Goal: Navigation & Orientation: Find specific page/section

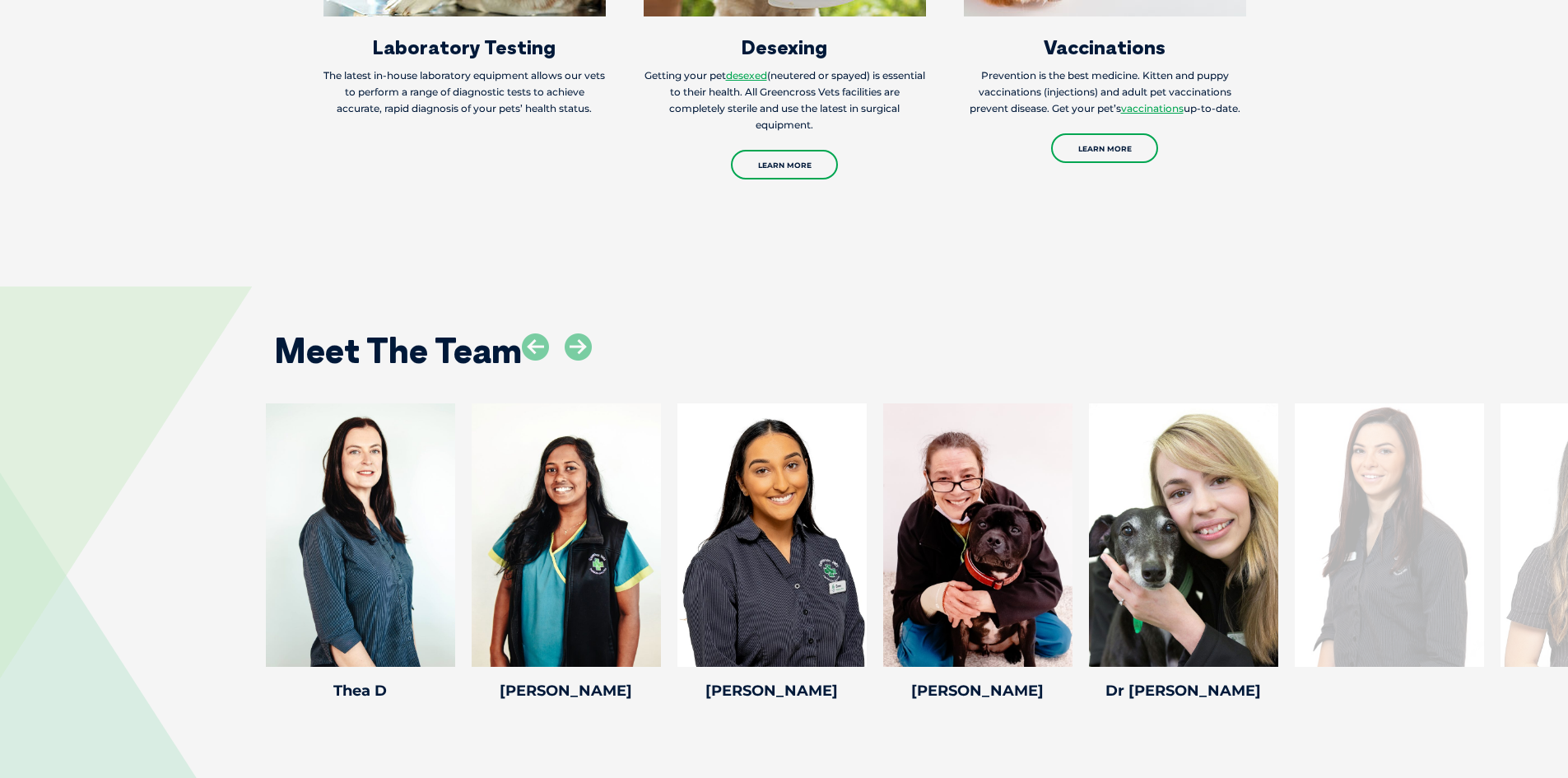
scroll to position [2881, 0]
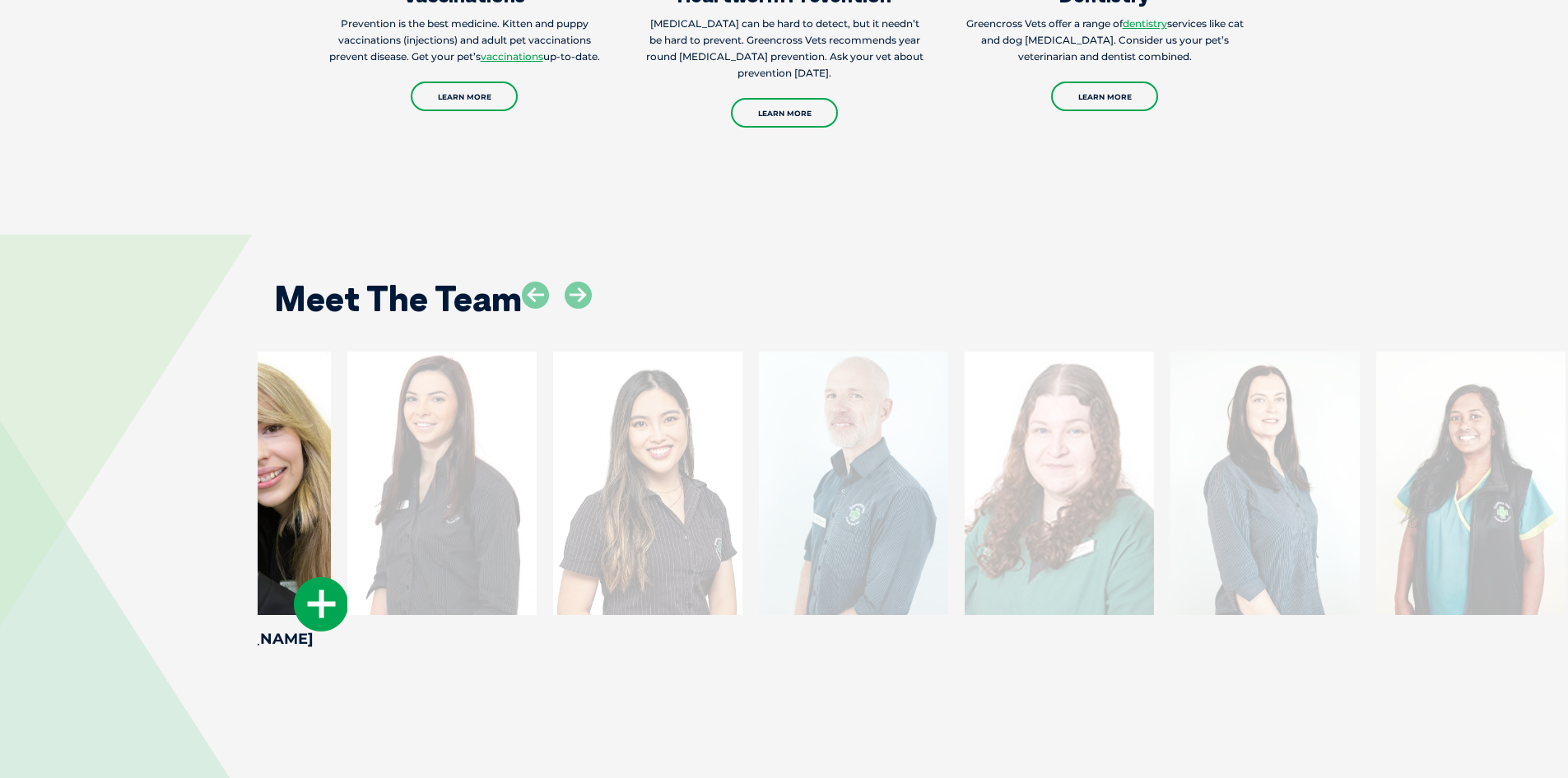
drag, startPoint x: 1216, startPoint y: 541, endPoint x: 269, endPoint y: 521, distance: 947.2
click at [269, 521] on div at bounding box center [237, 483] width 189 height 263
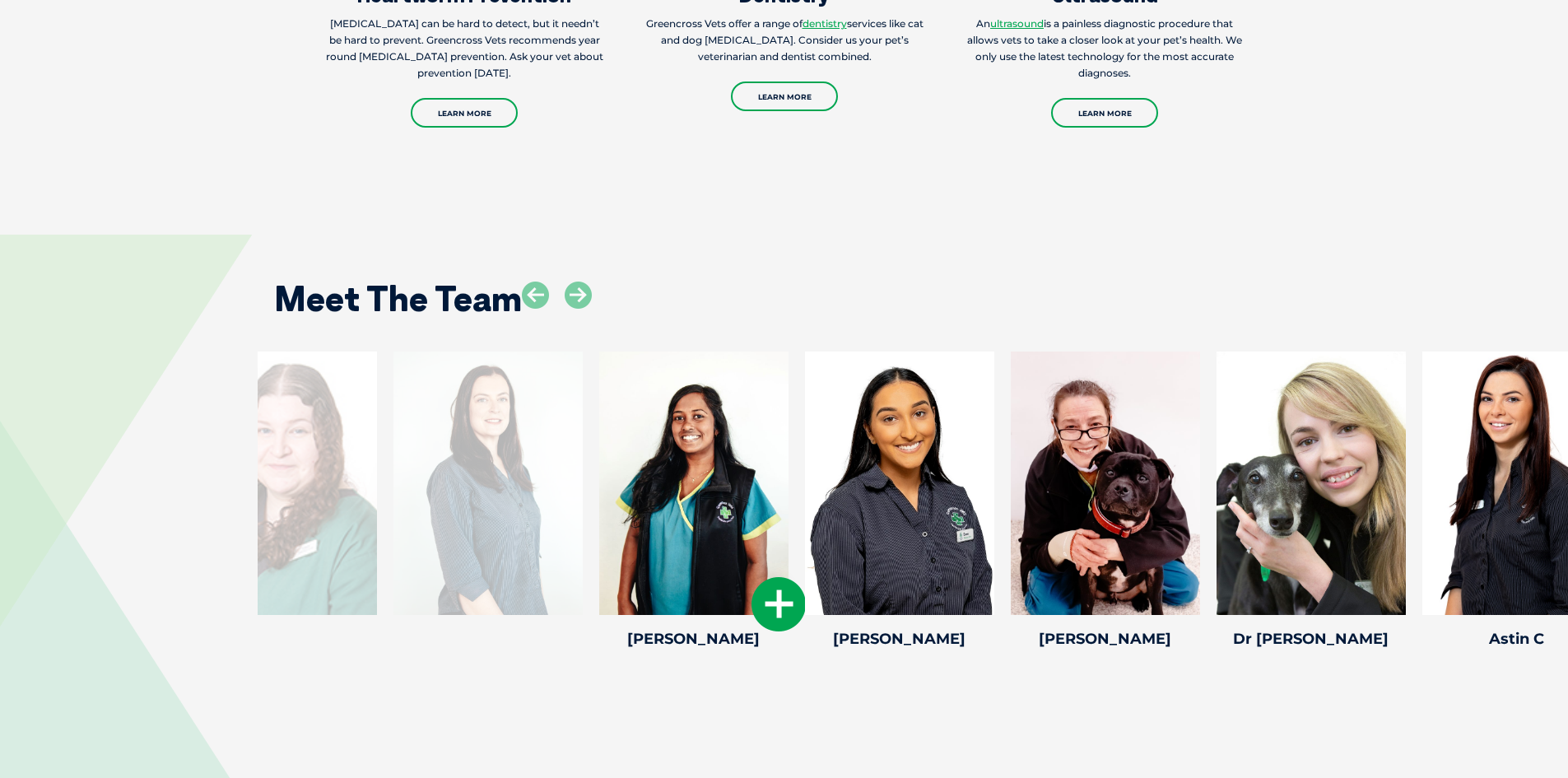
drag, startPoint x: 653, startPoint y: 494, endPoint x: 775, endPoint y: 497, distance: 122.0
click at [768, 497] on div at bounding box center [694, 483] width 189 height 263
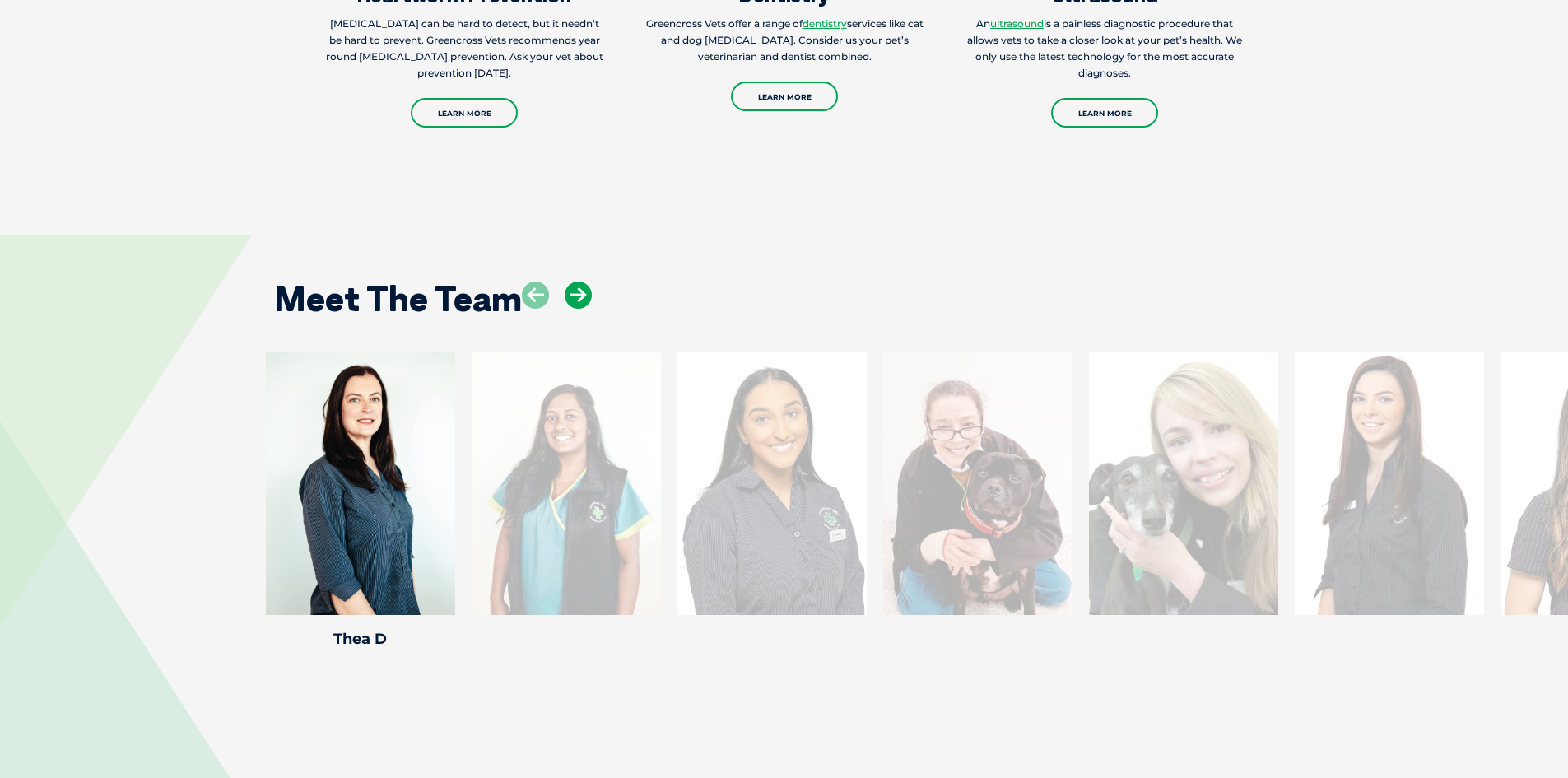
click at [580, 281] on icon at bounding box center [578, 295] width 28 height 28
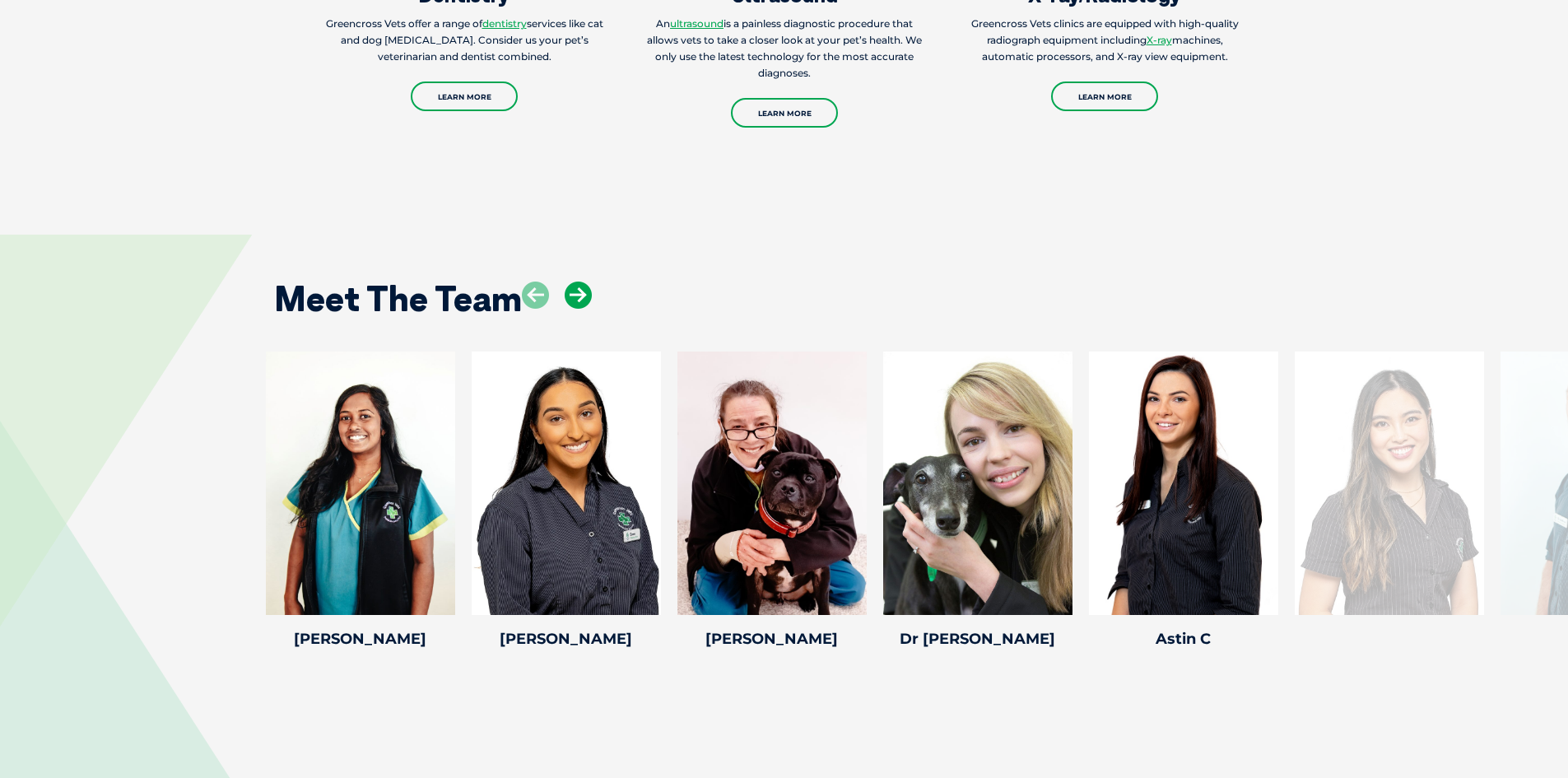
click at [580, 281] on icon at bounding box center [578, 295] width 28 height 28
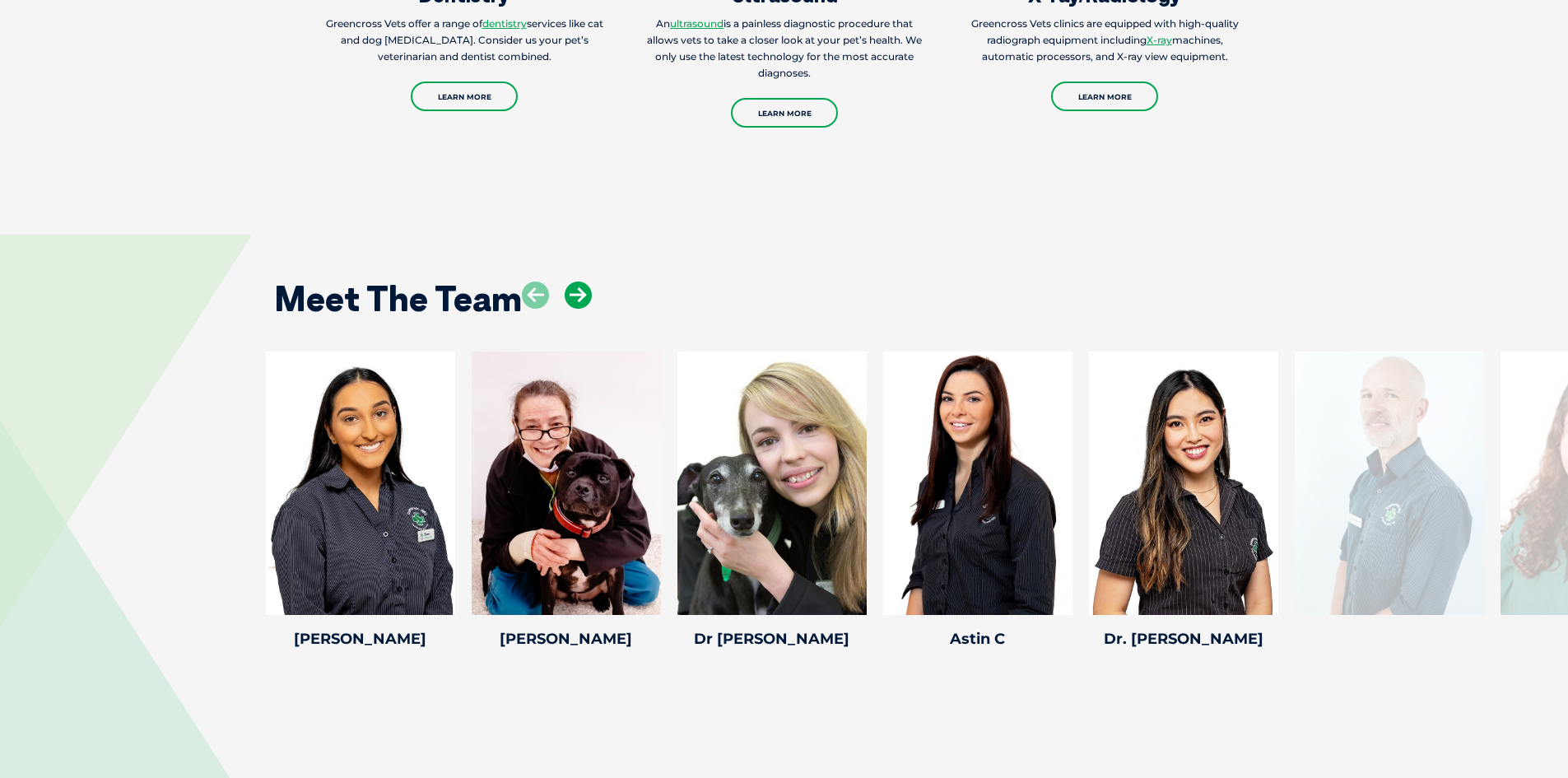
click at [580, 281] on icon at bounding box center [578, 295] width 28 height 28
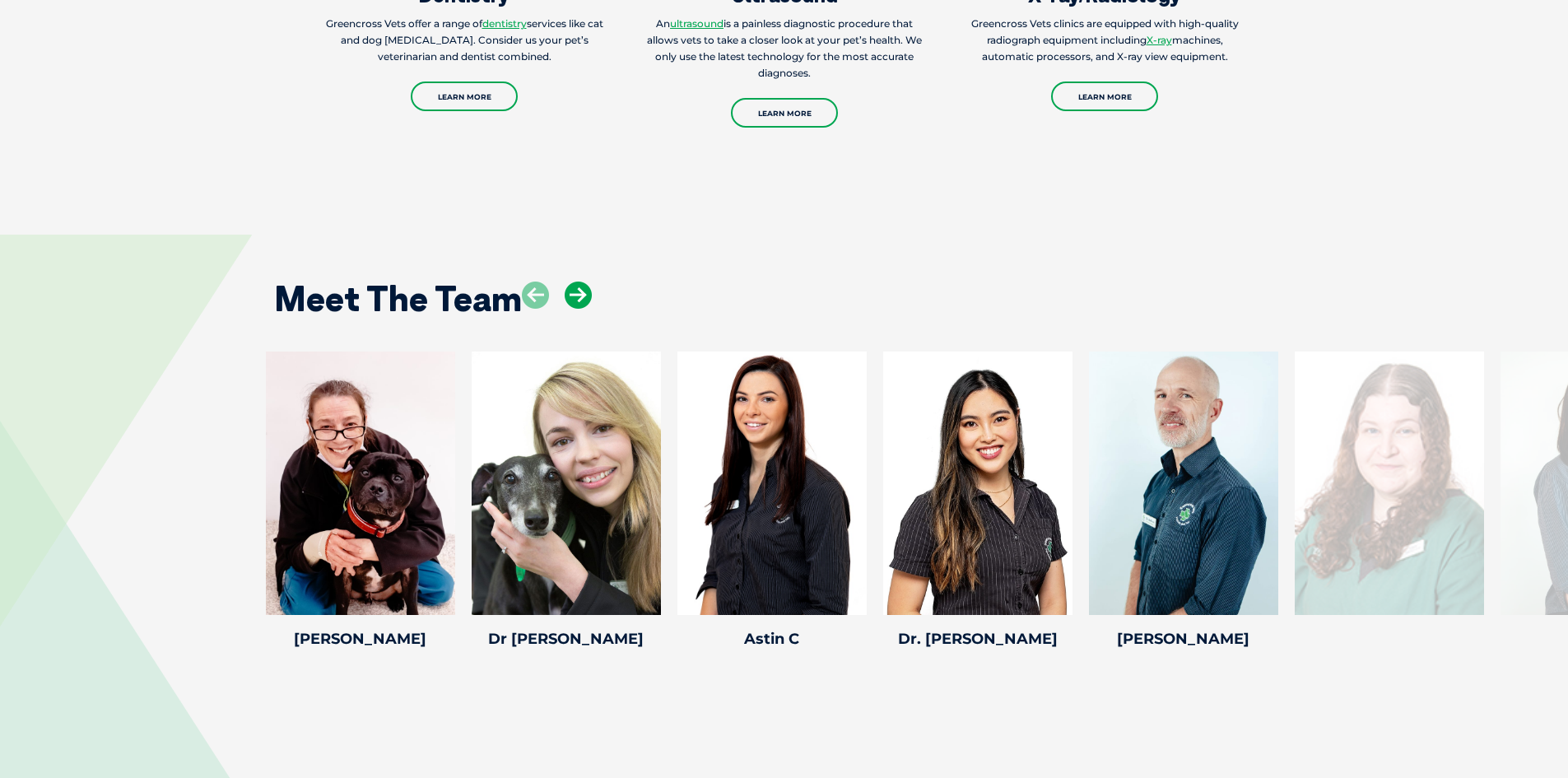
click at [580, 281] on icon at bounding box center [578, 295] width 28 height 28
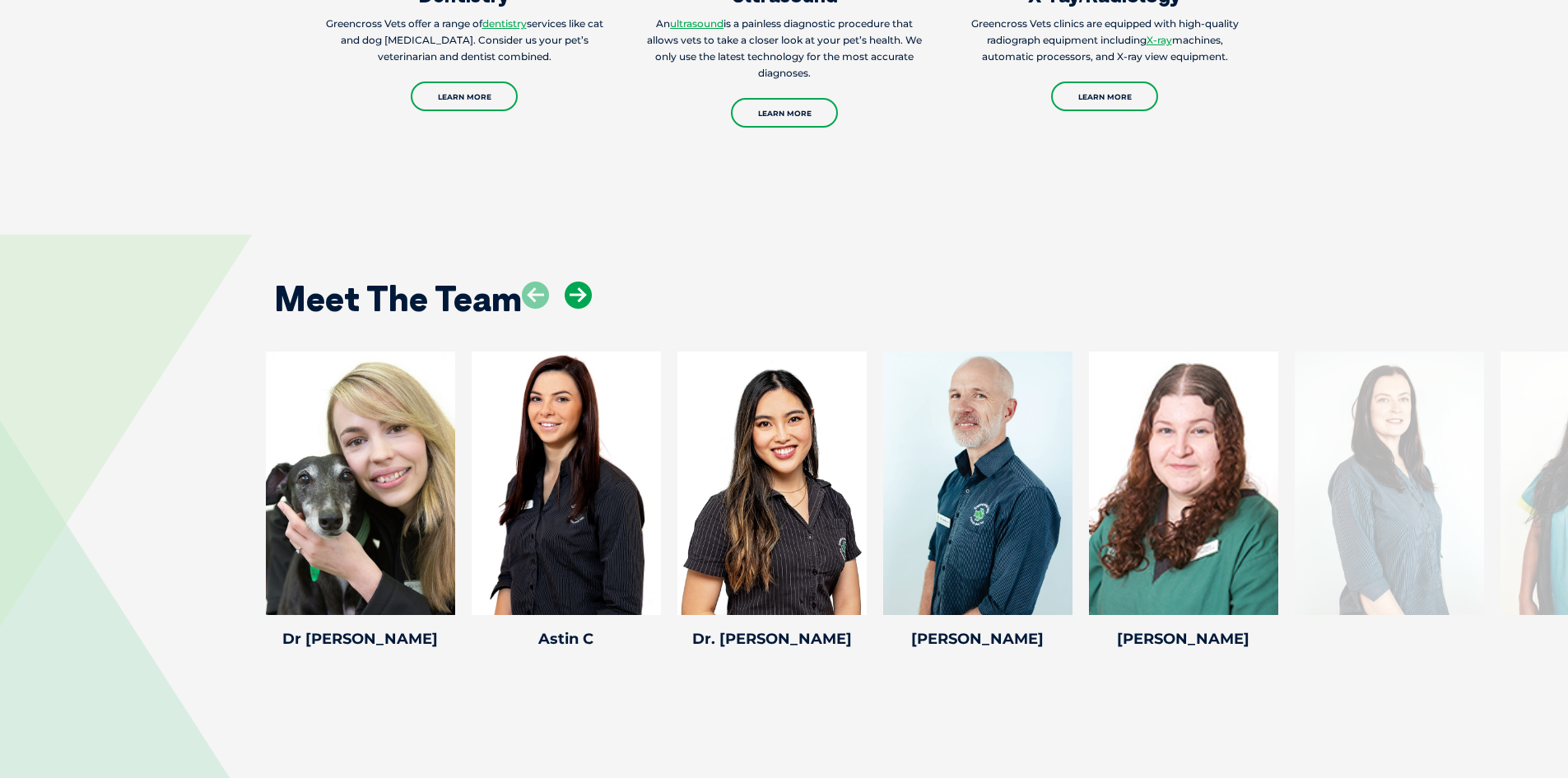
click at [580, 281] on icon at bounding box center [578, 295] width 28 height 28
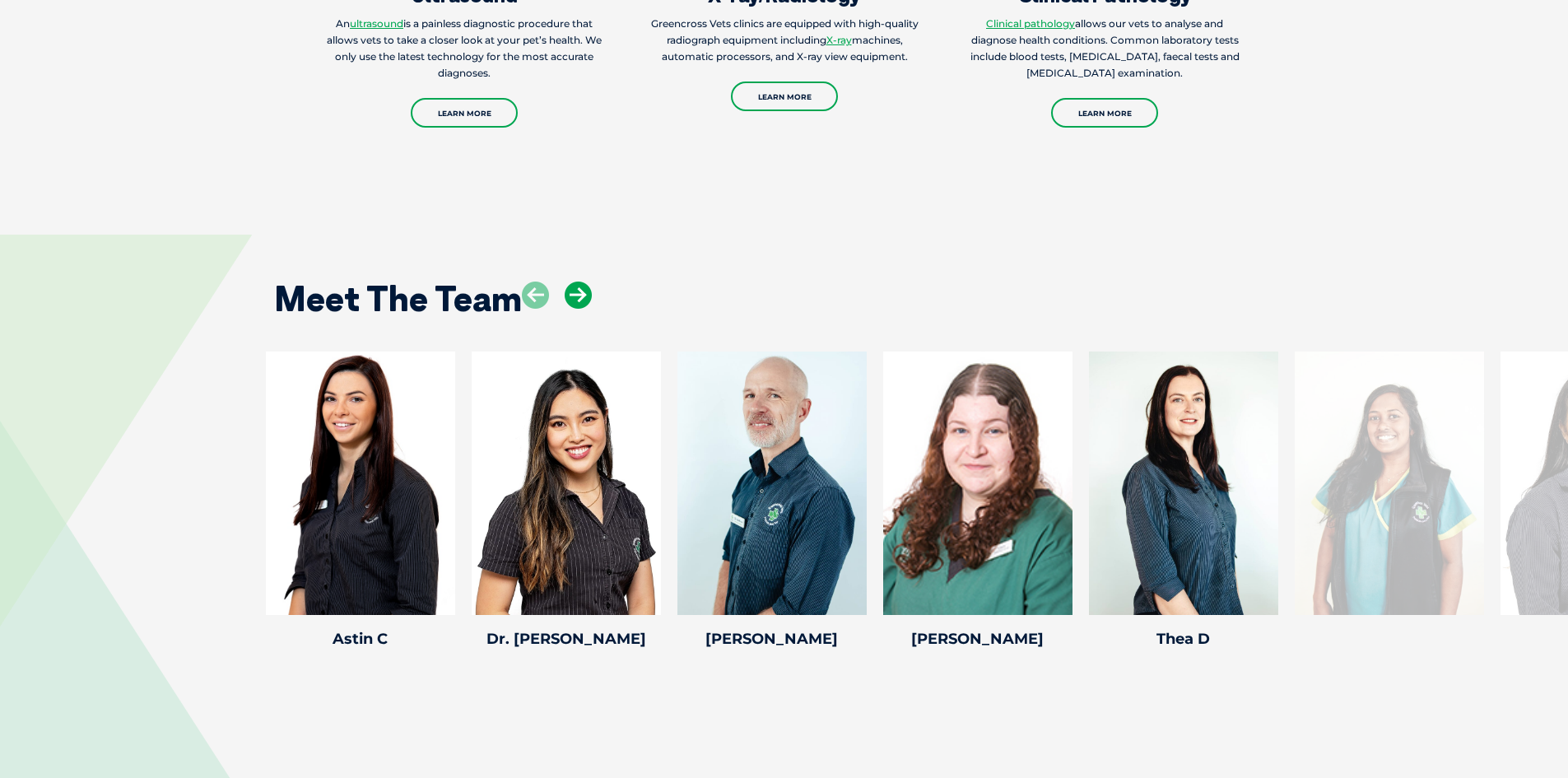
click at [580, 281] on icon at bounding box center [578, 295] width 28 height 28
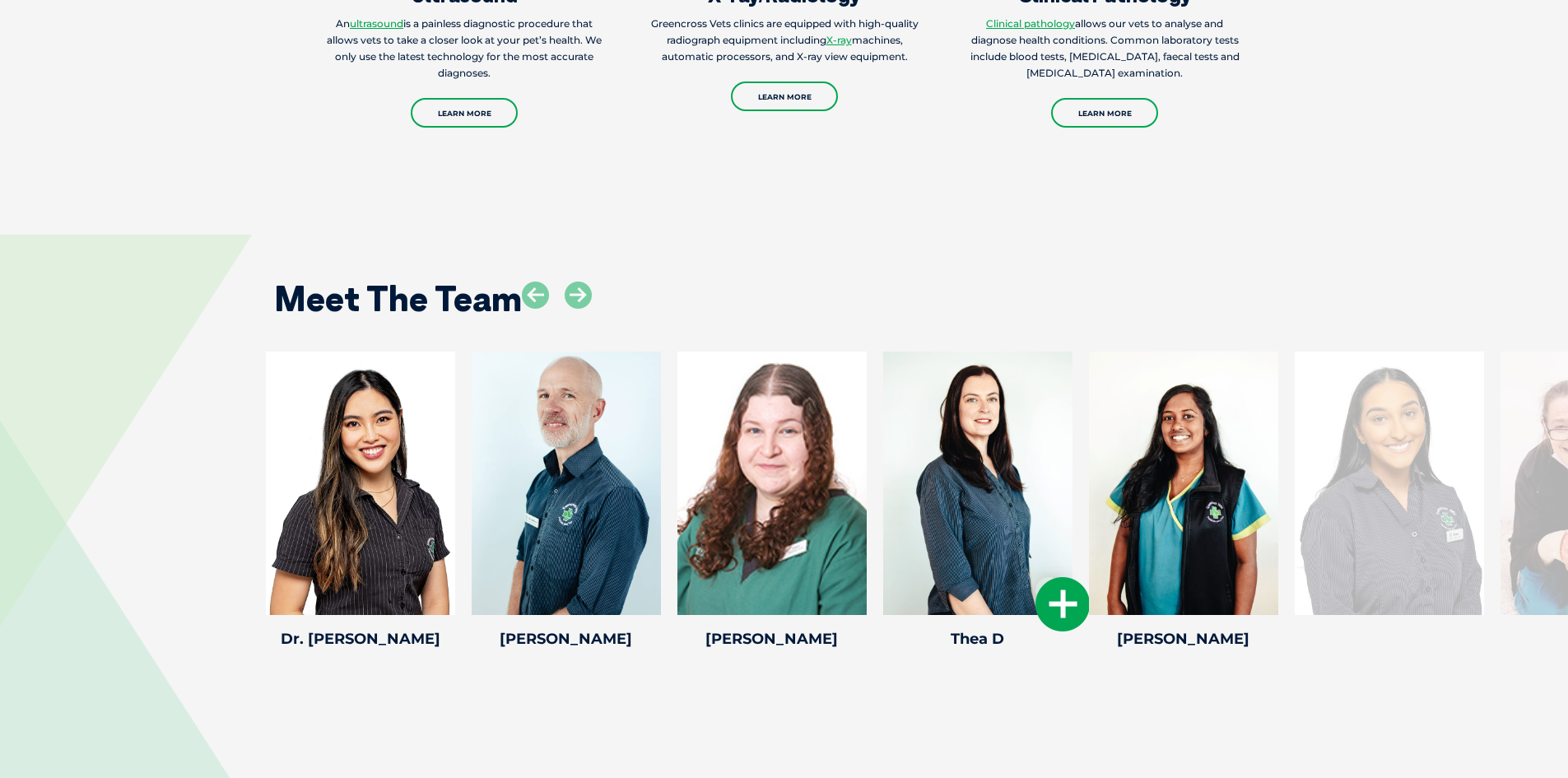
click at [964, 532] on div at bounding box center [978, 483] width 189 height 263
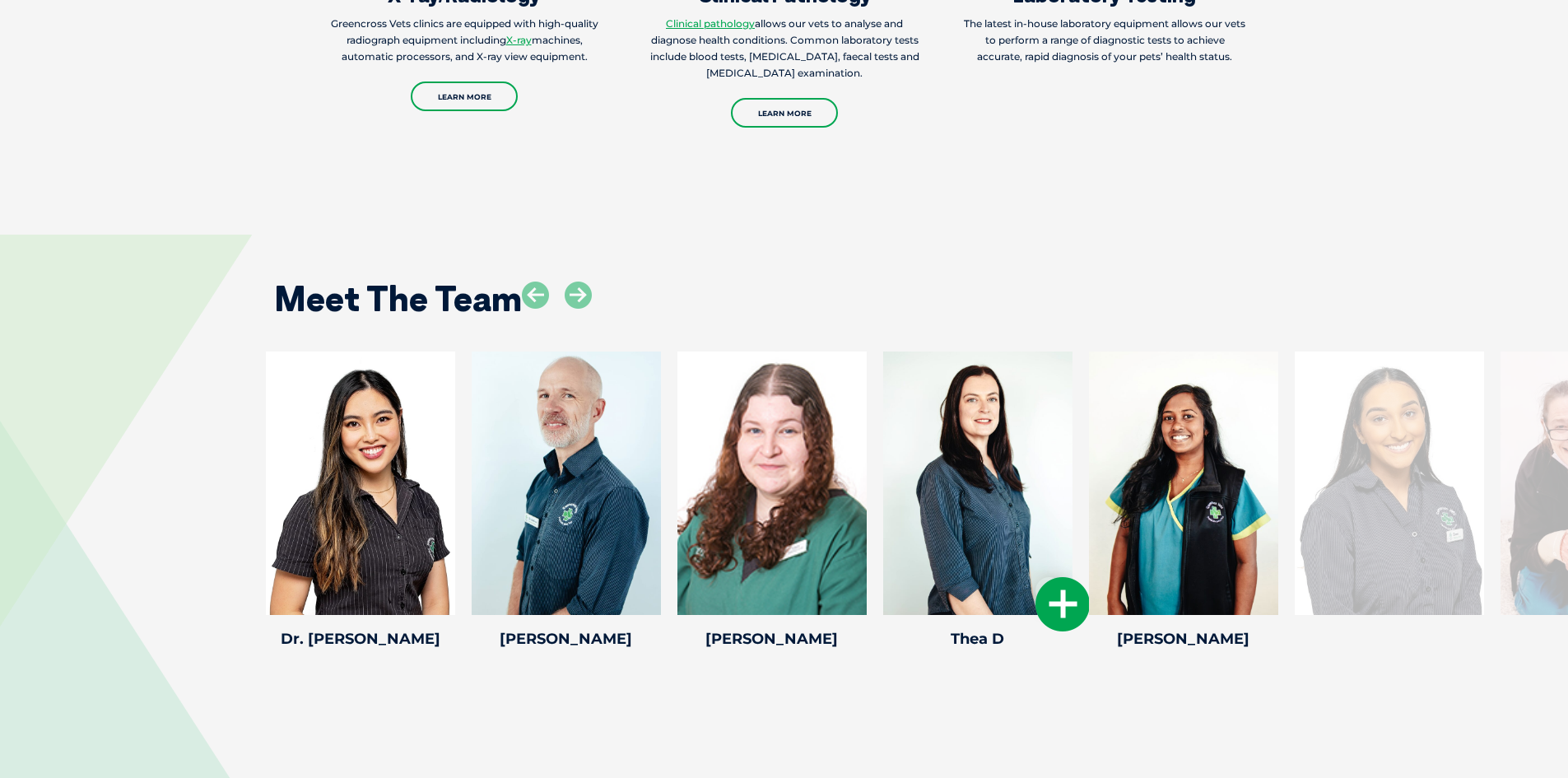
click at [1063, 585] on icon at bounding box center [1062, 604] width 54 height 54
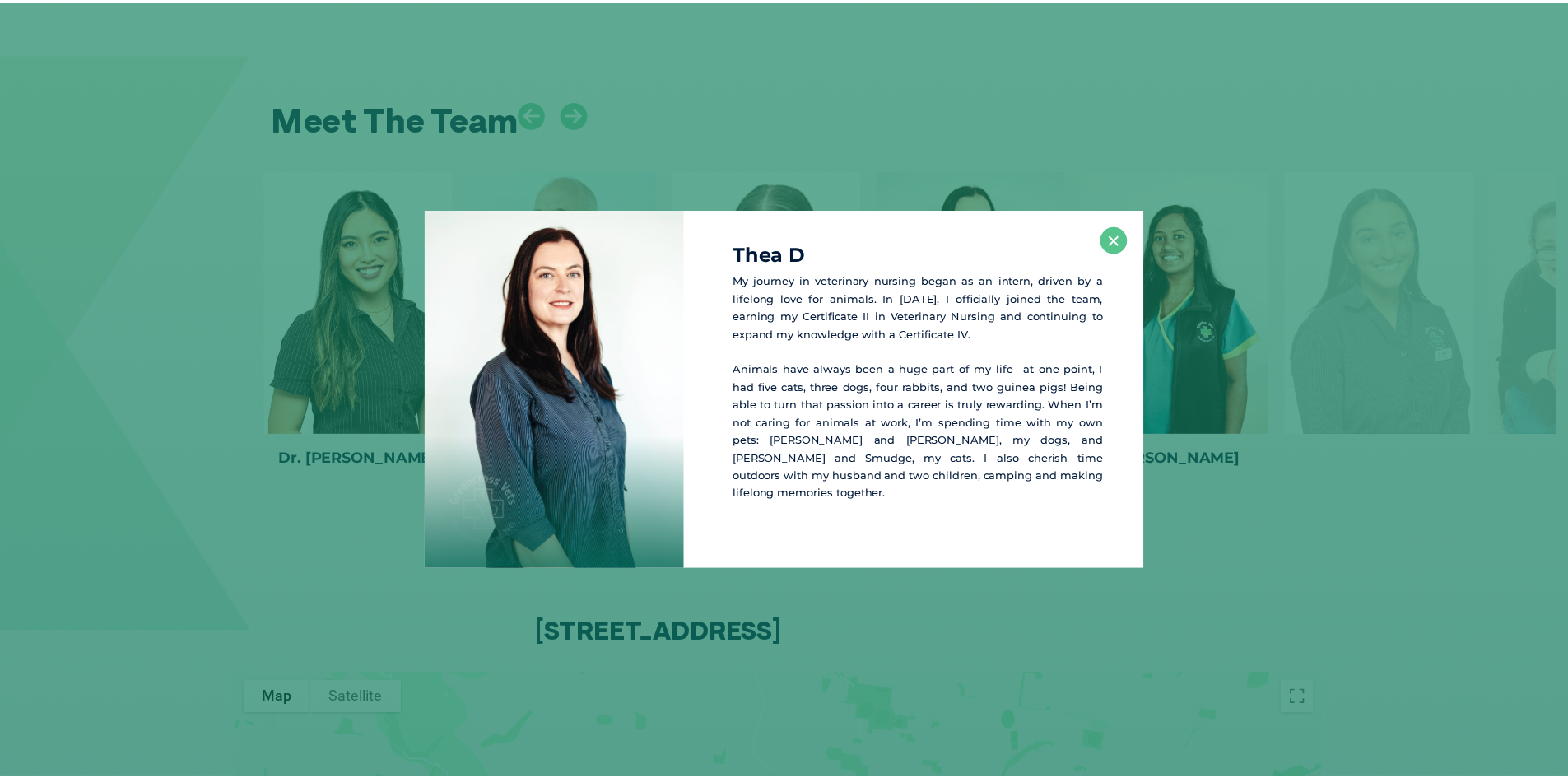
scroll to position [3063, 0]
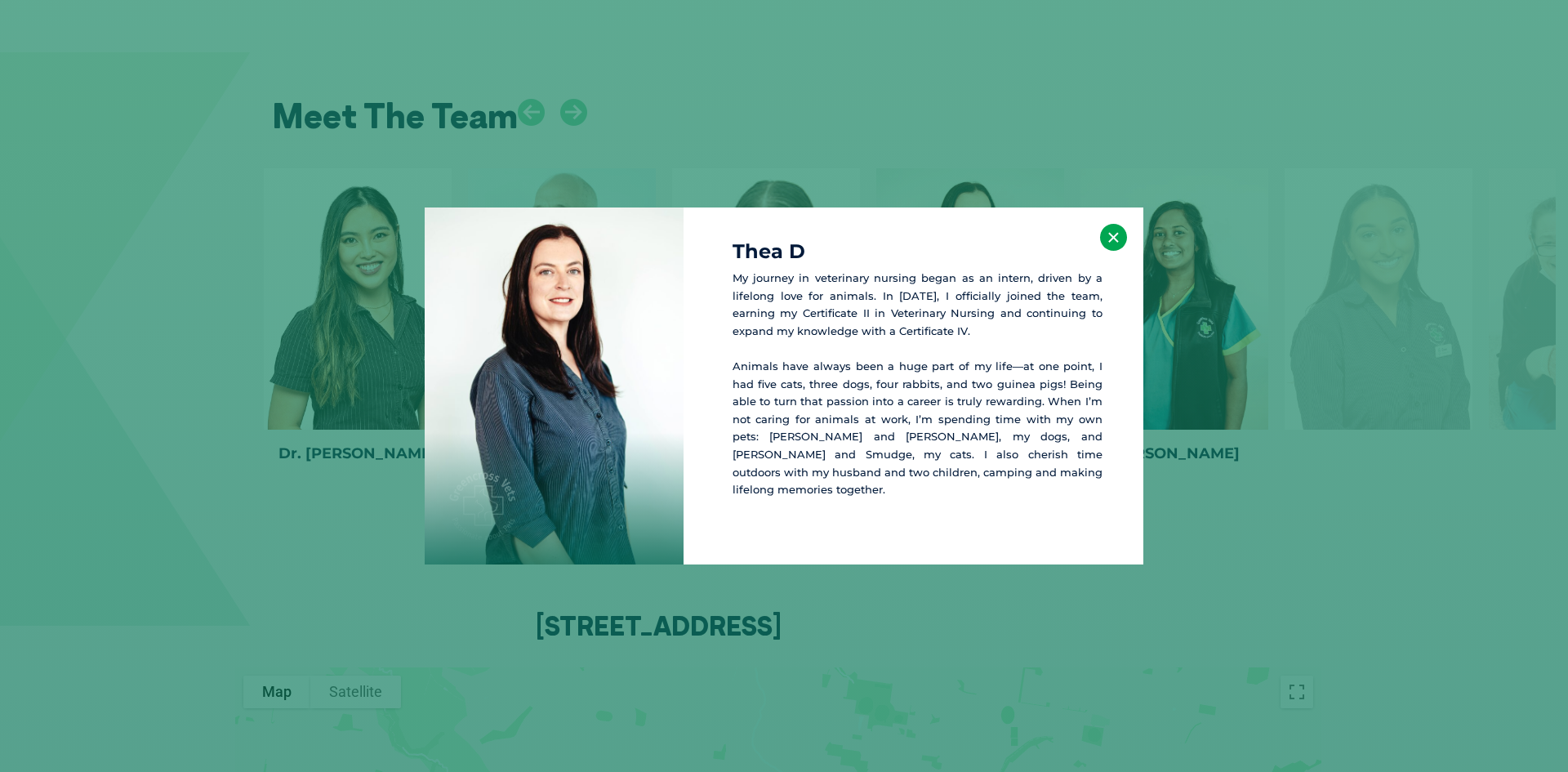
click at [1116, 244] on button "×" at bounding box center [1113, 237] width 27 height 27
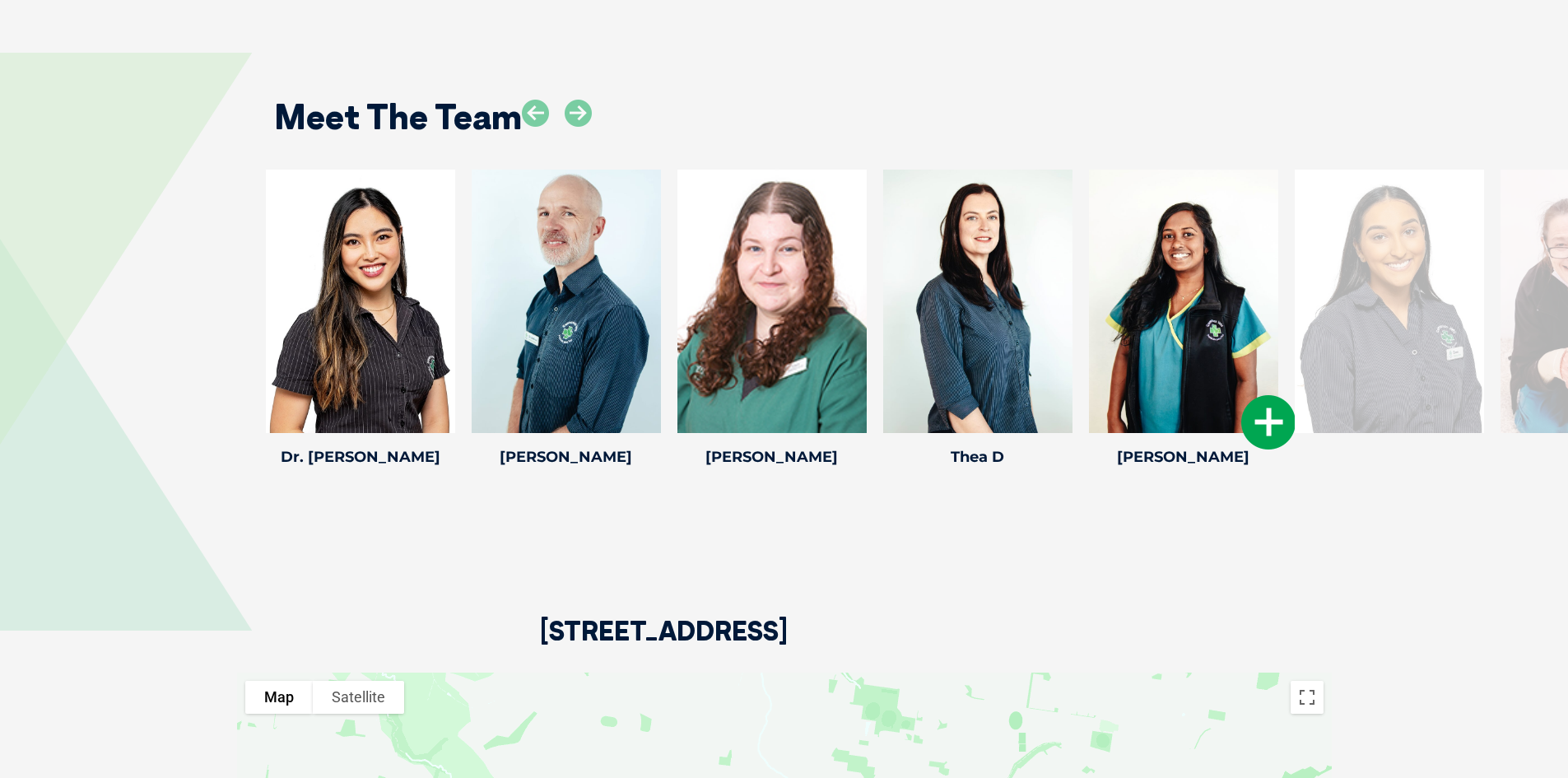
click at [1262, 402] on icon at bounding box center [1268, 422] width 54 height 54
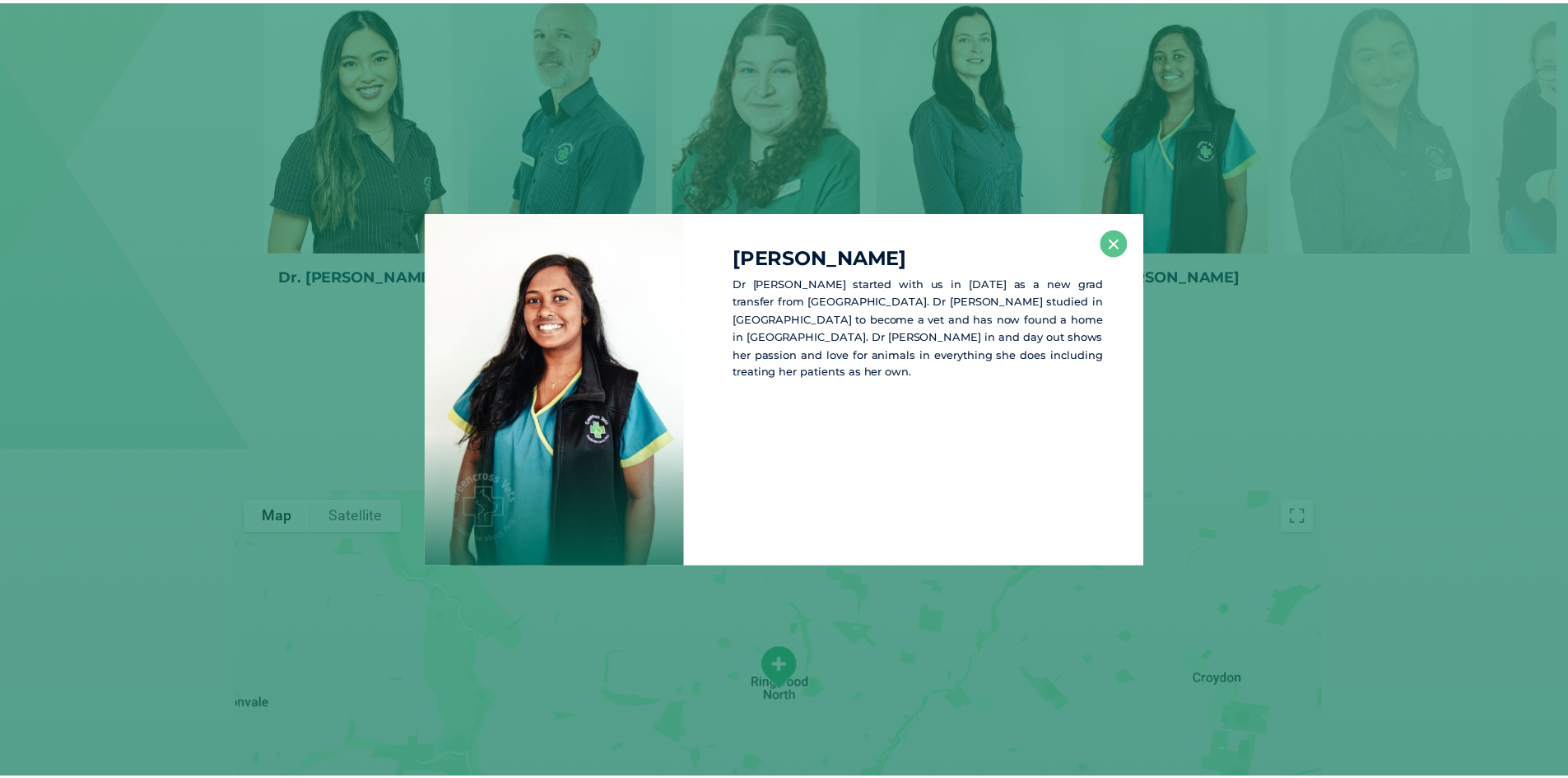
scroll to position [3245, 0]
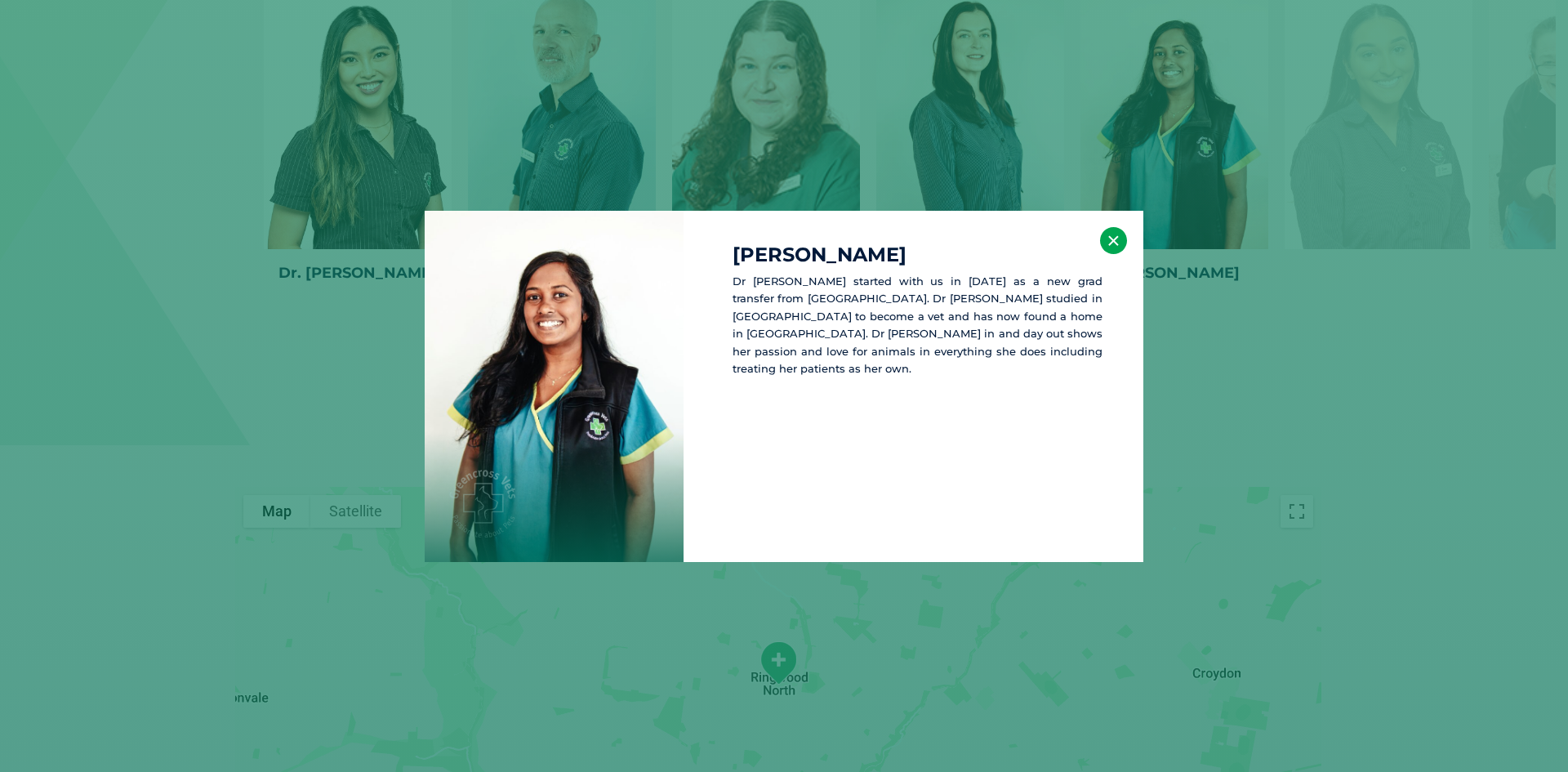
click at [1120, 237] on button "×" at bounding box center [1113, 241] width 27 height 27
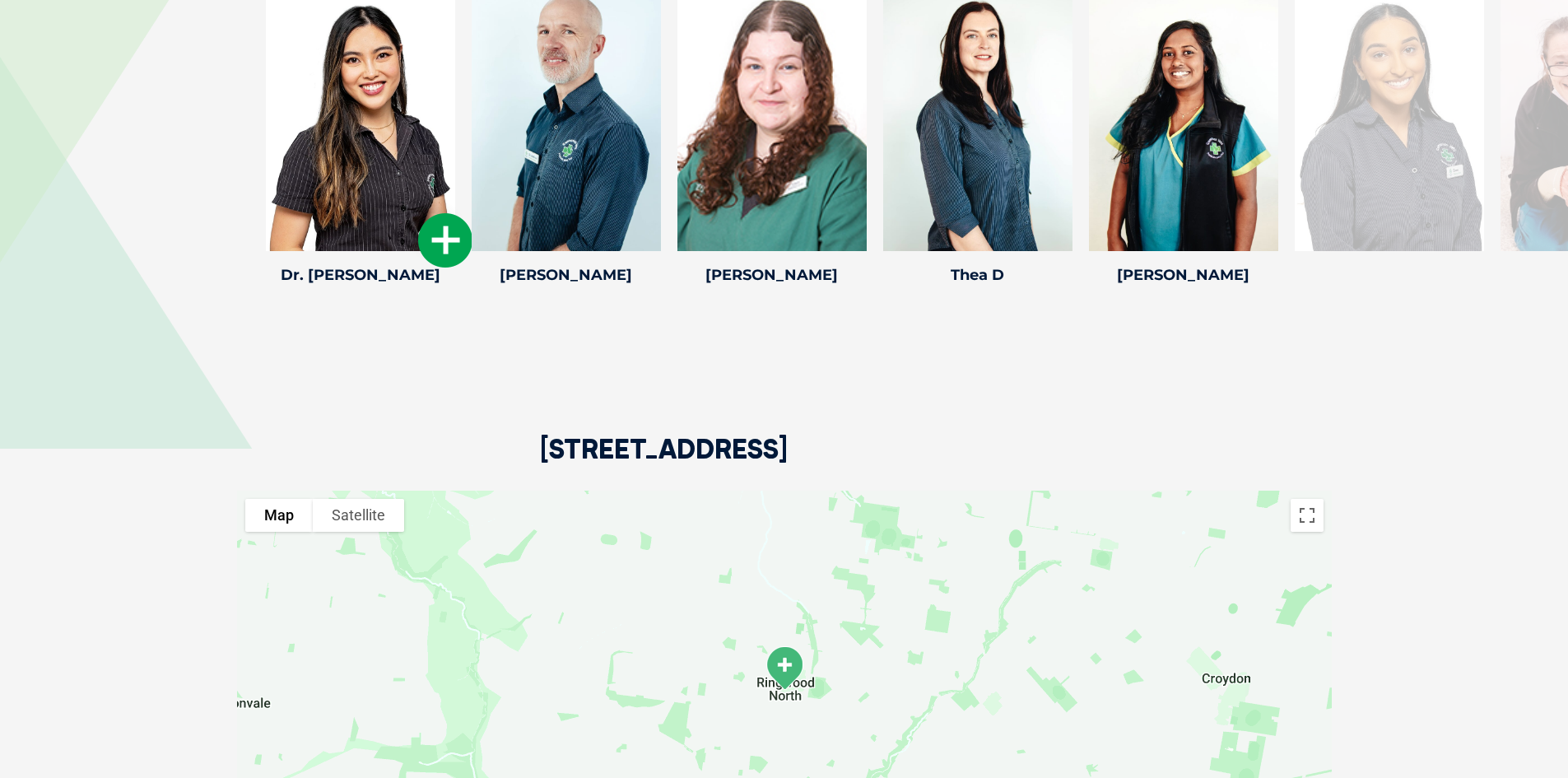
click at [442, 220] on icon at bounding box center [445, 240] width 54 height 54
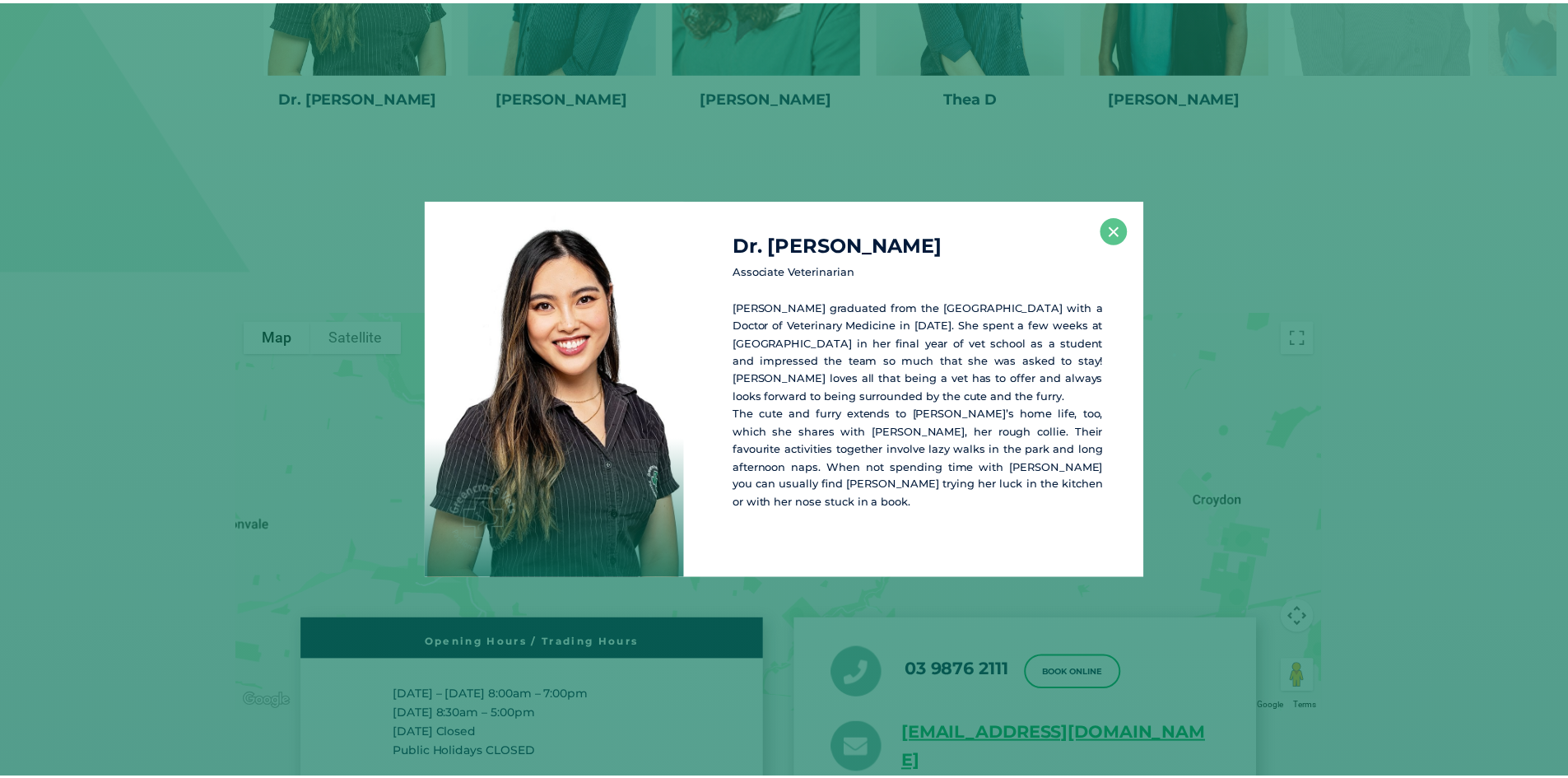
scroll to position [3424, 0]
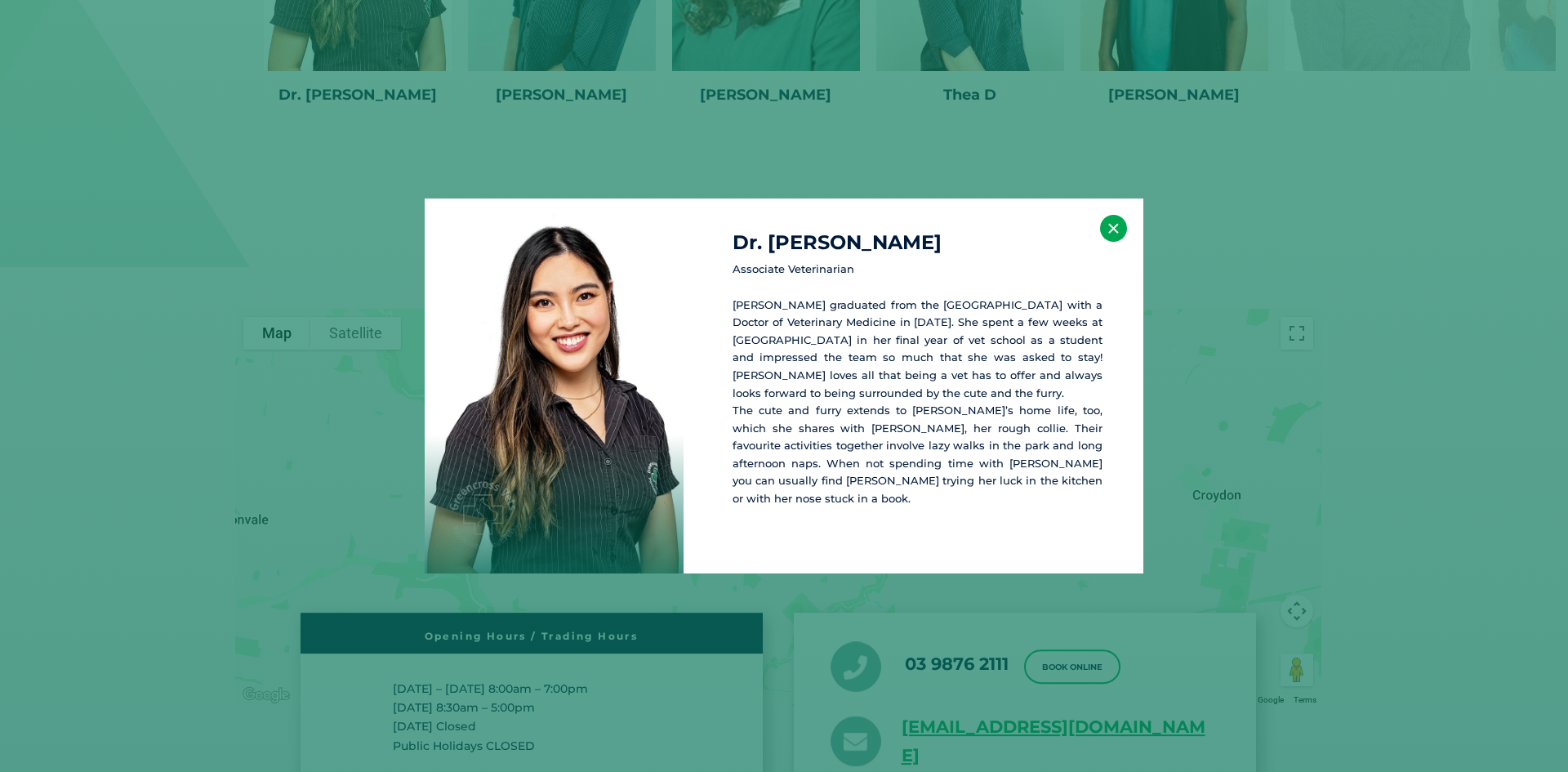
click at [1107, 240] on button "×" at bounding box center [1113, 229] width 27 height 27
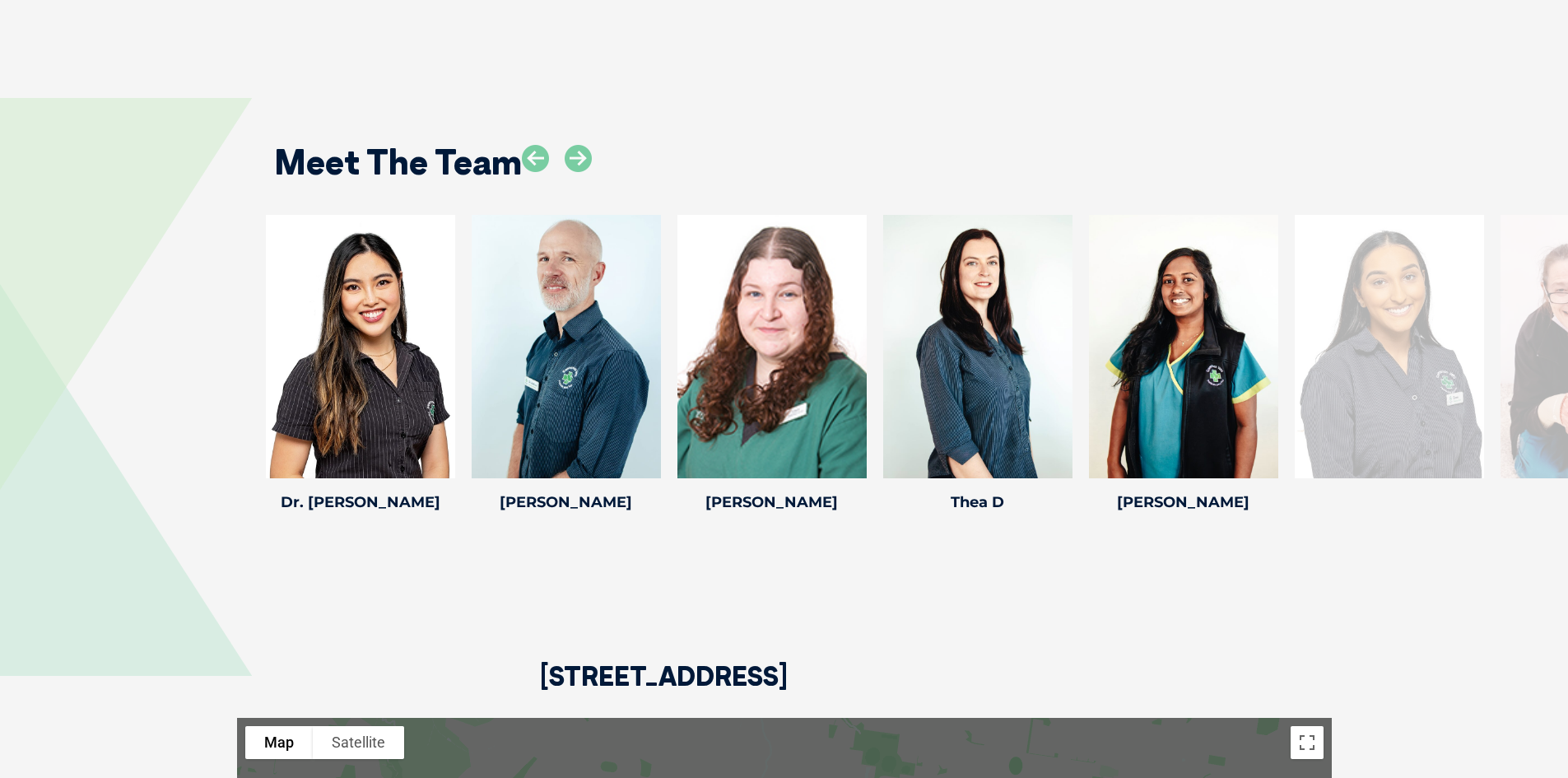
scroll to position [3013, 0]
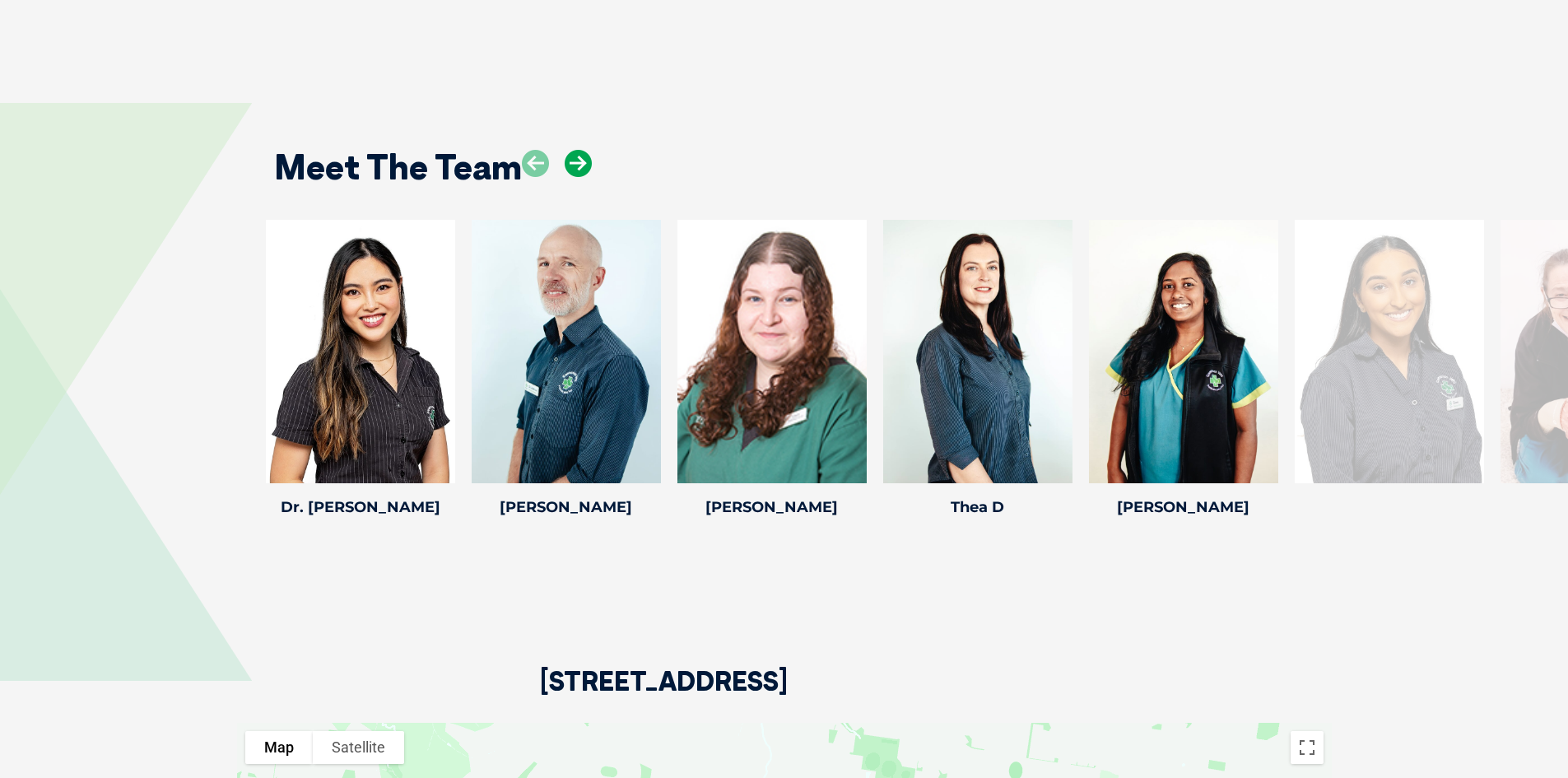
click at [582, 150] on icon at bounding box center [578, 164] width 28 height 28
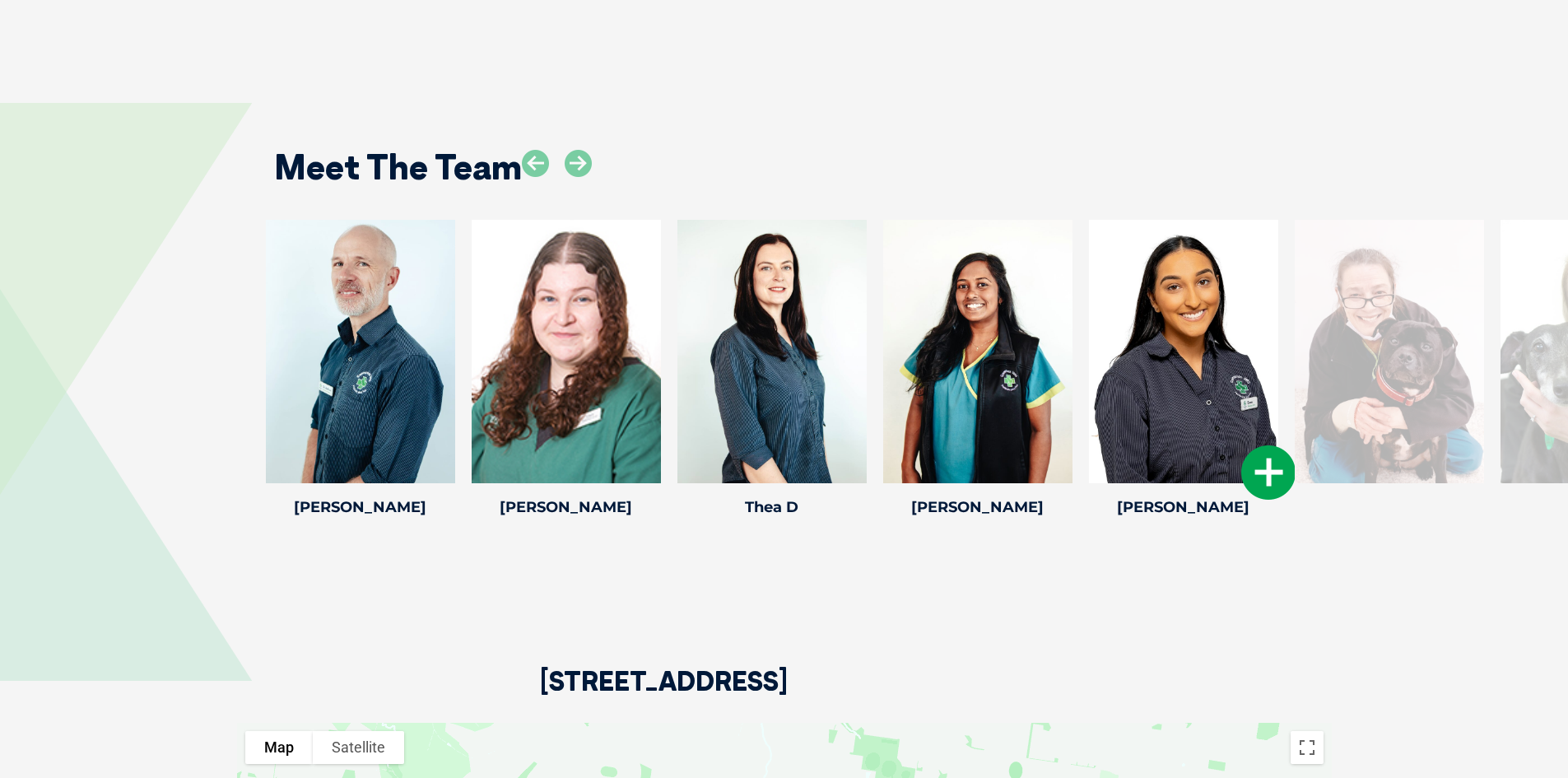
click at [1269, 453] on icon at bounding box center [1268, 472] width 54 height 54
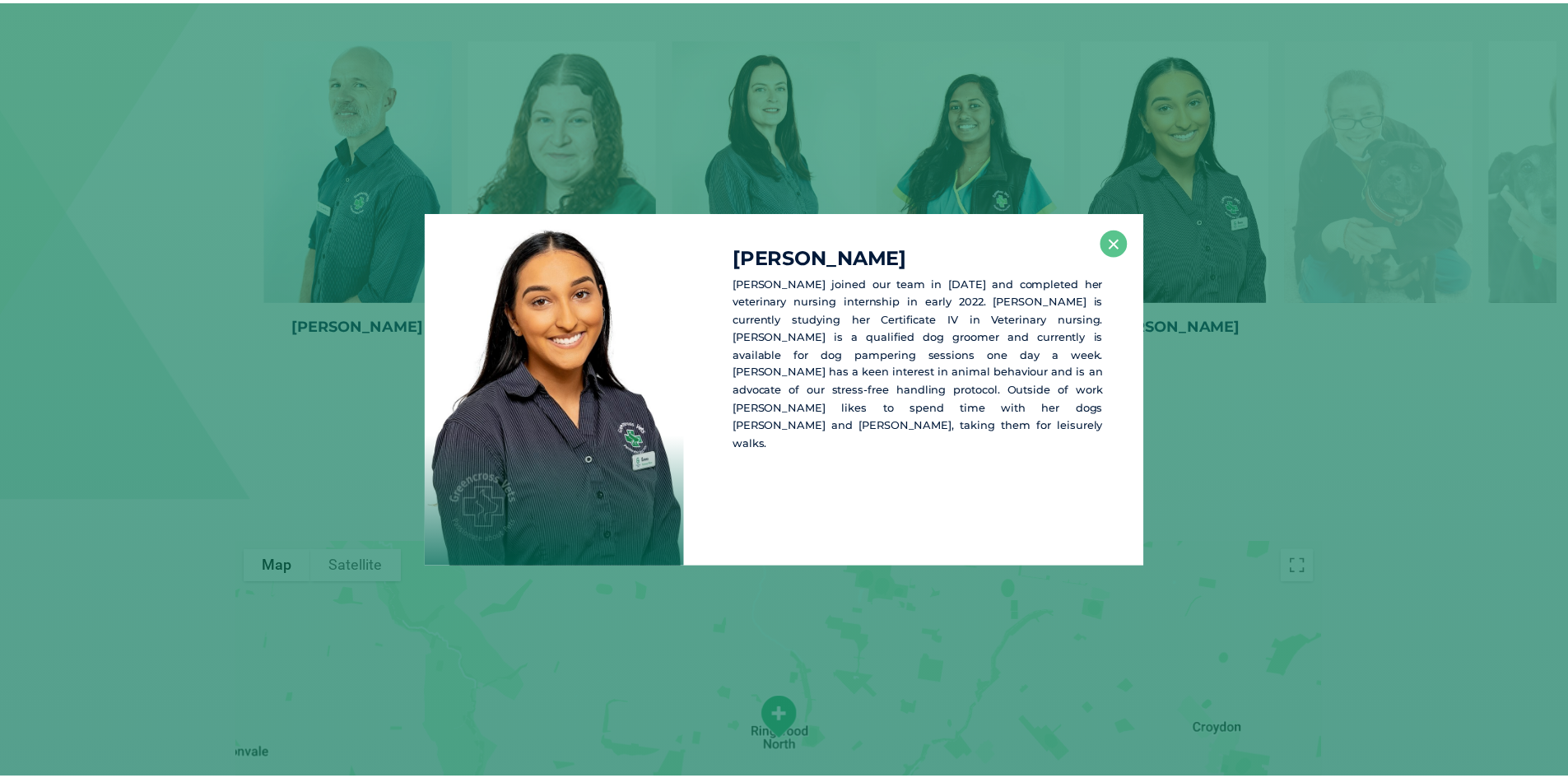
scroll to position [3195, 0]
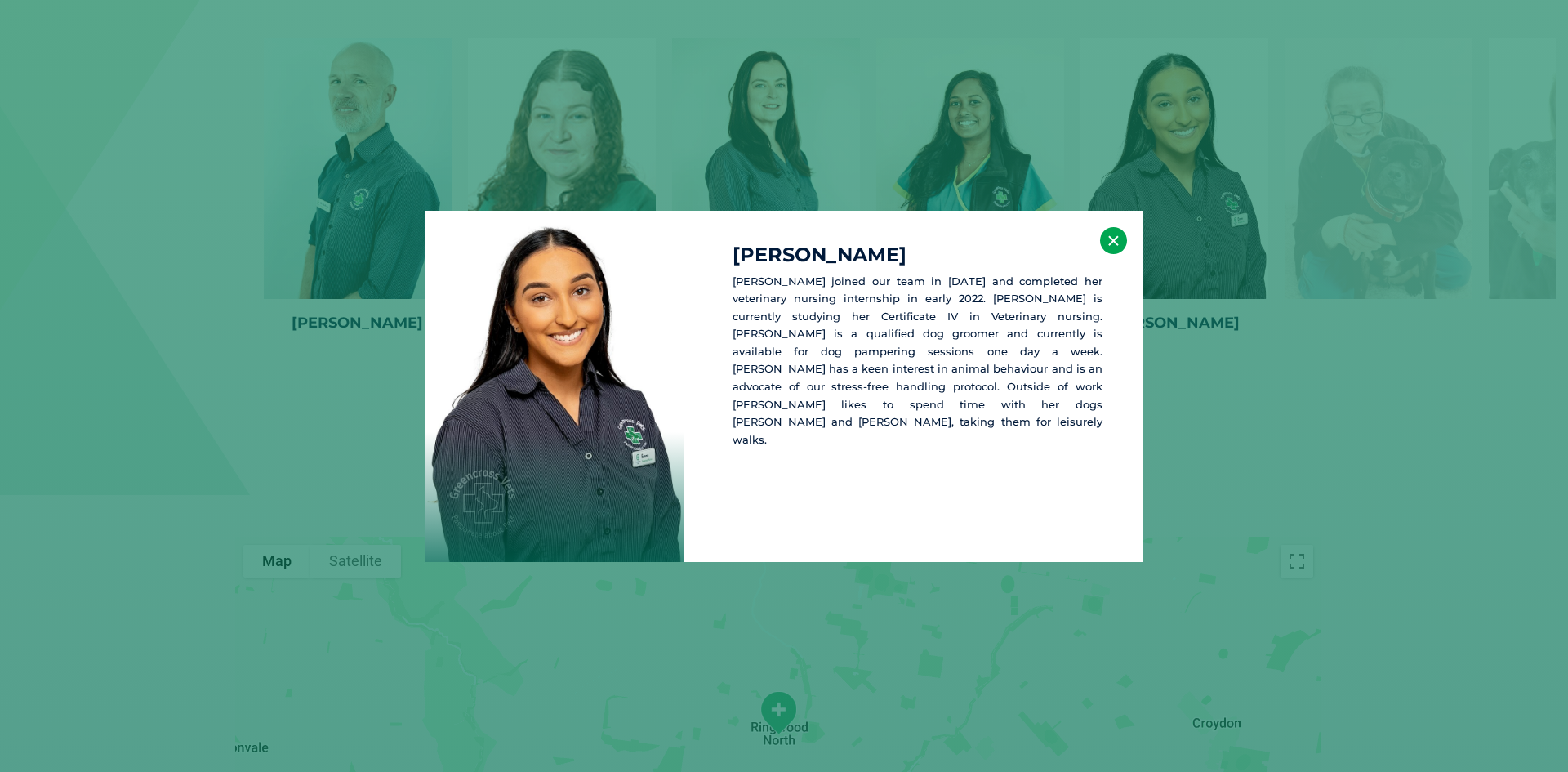
click at [1107, 243] on button "×" at bounding box center [1113, 241] width 27 height 27
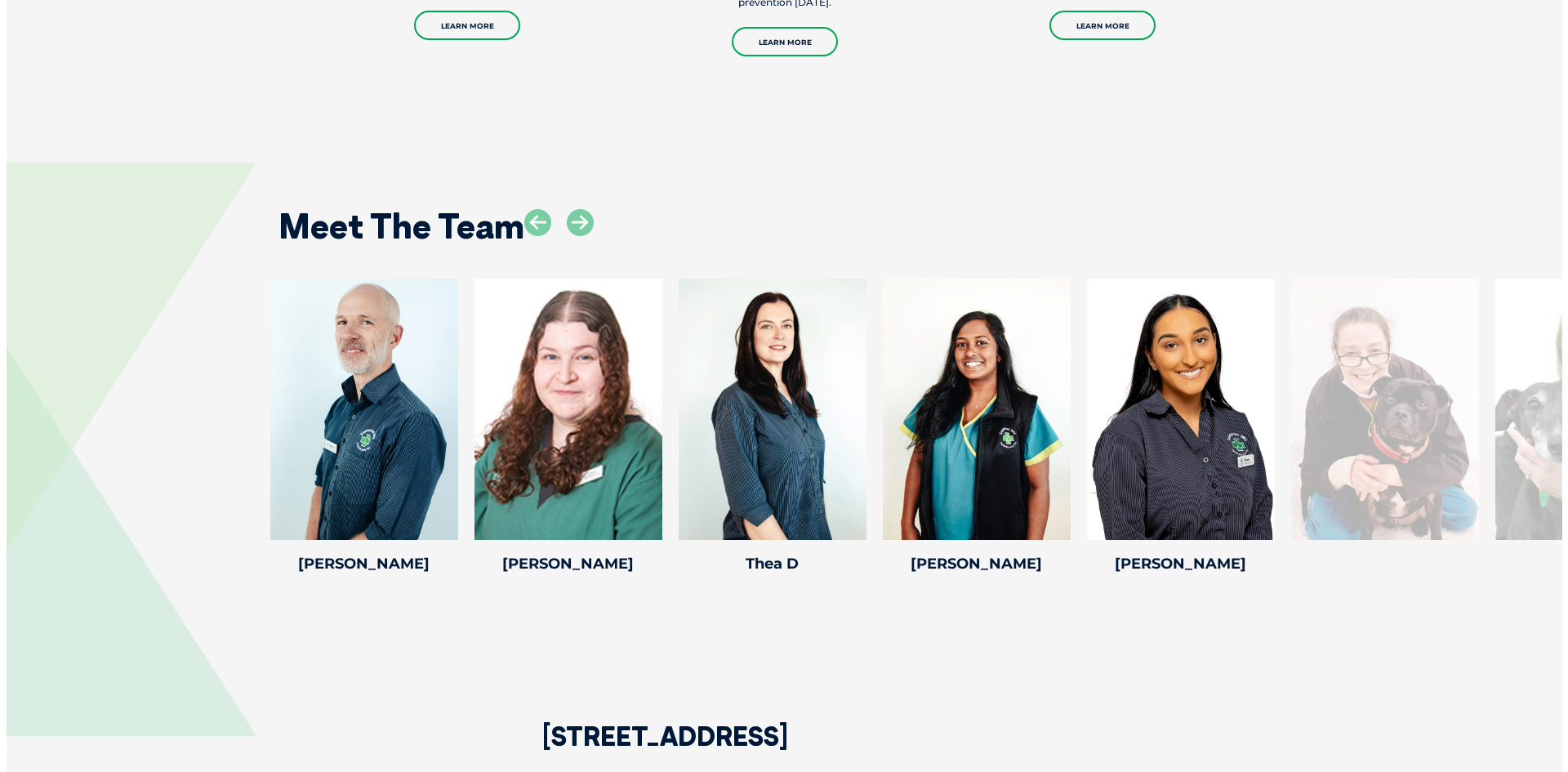
scroll to position [2925, 0]
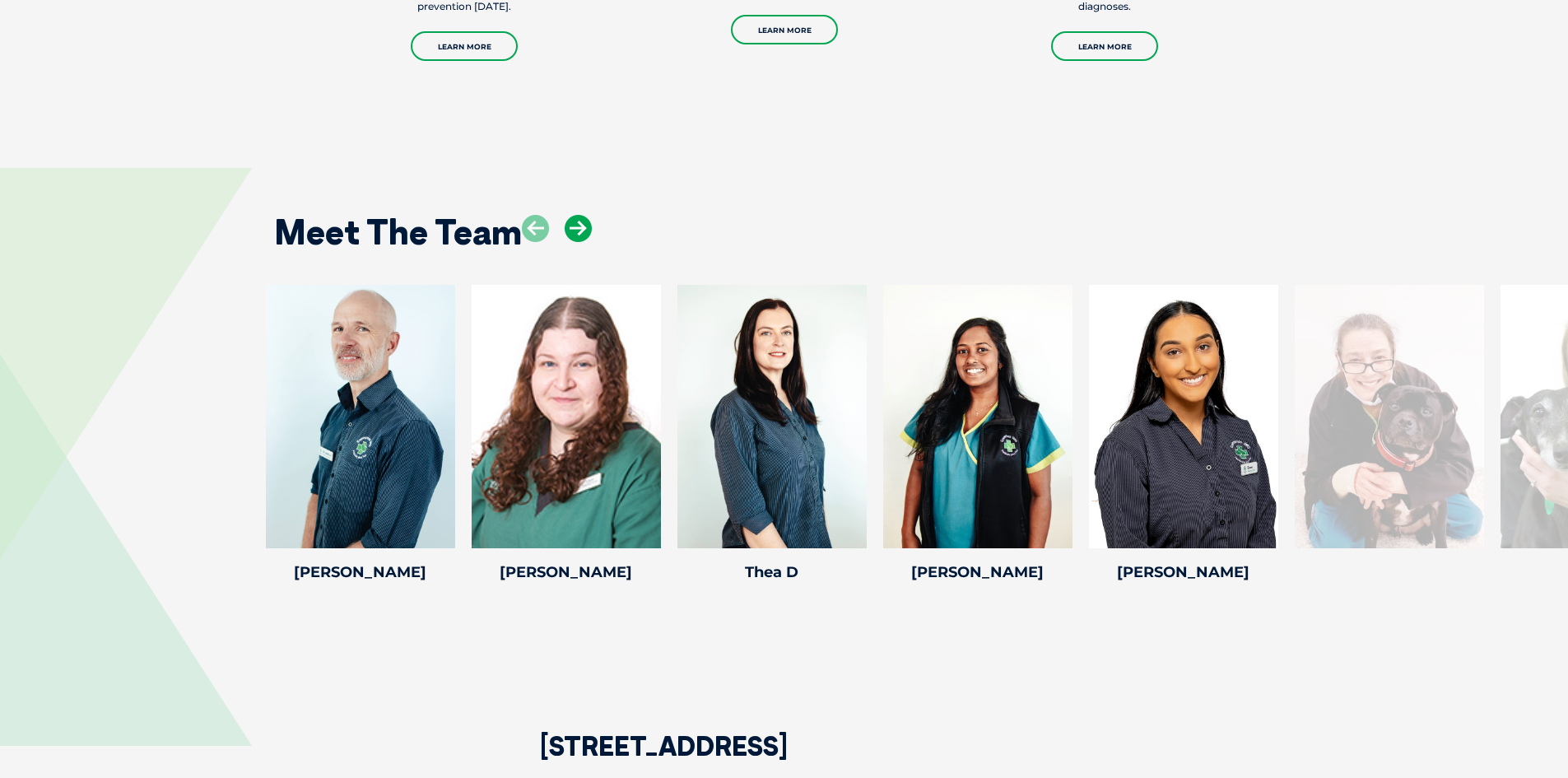
click at [577, 215] on icon at bounding box center [578, 229] width 28 height 28
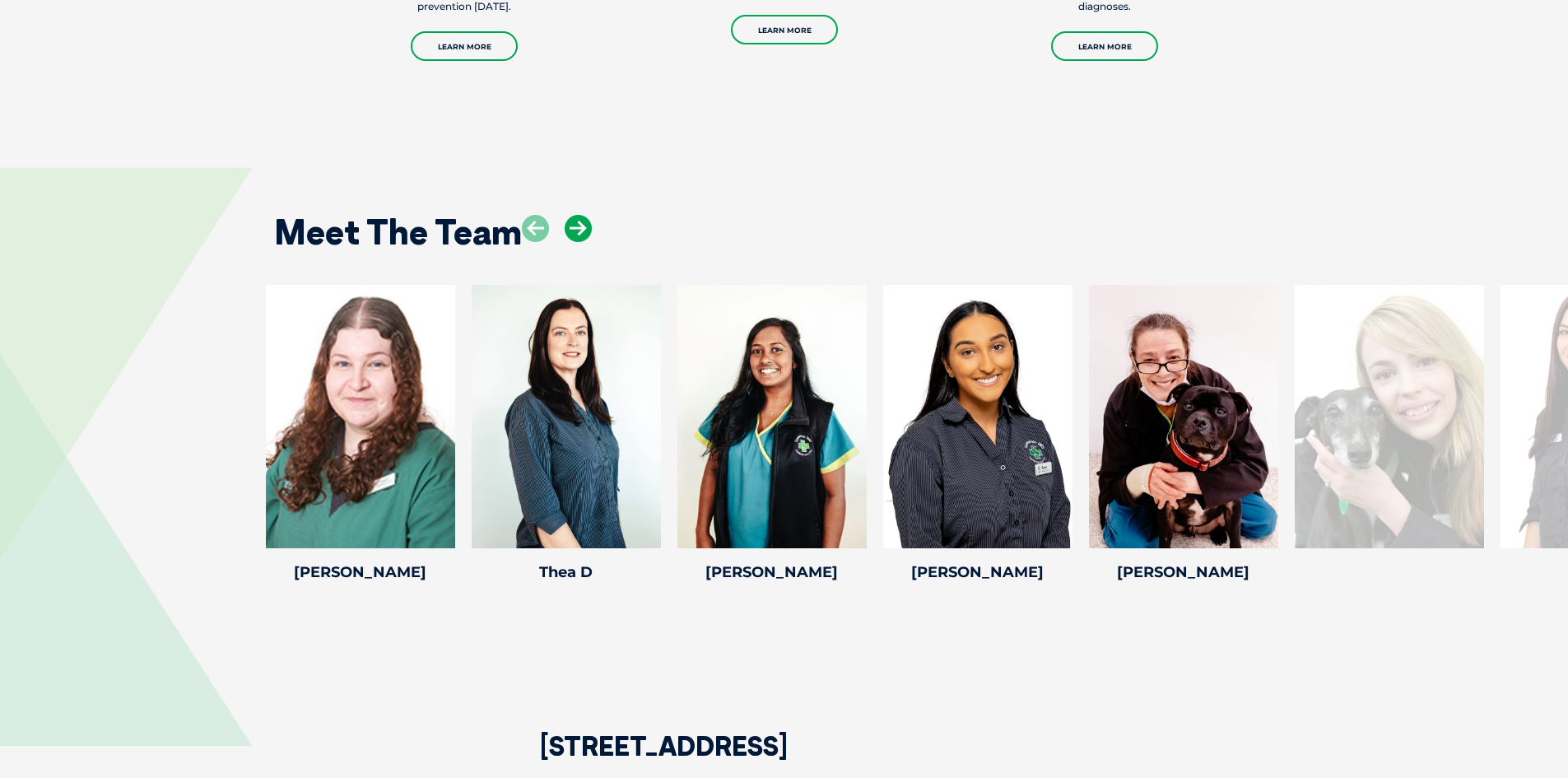
click at [577, 215] on icon at bounding box center [578, 229] width 28 height 28
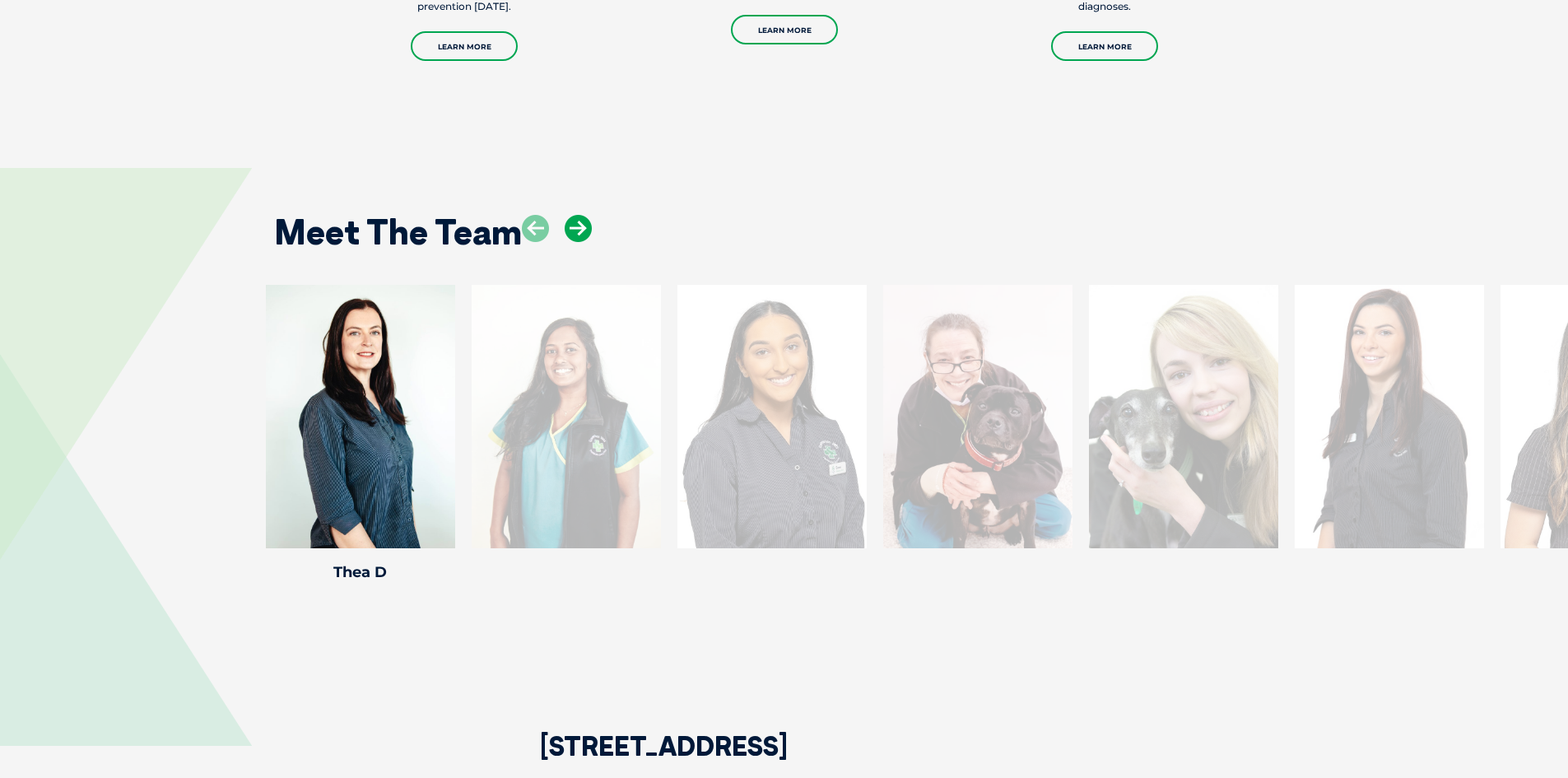
click at [577, 215] on icon at bounding box center [578, 229] width 28 height 28
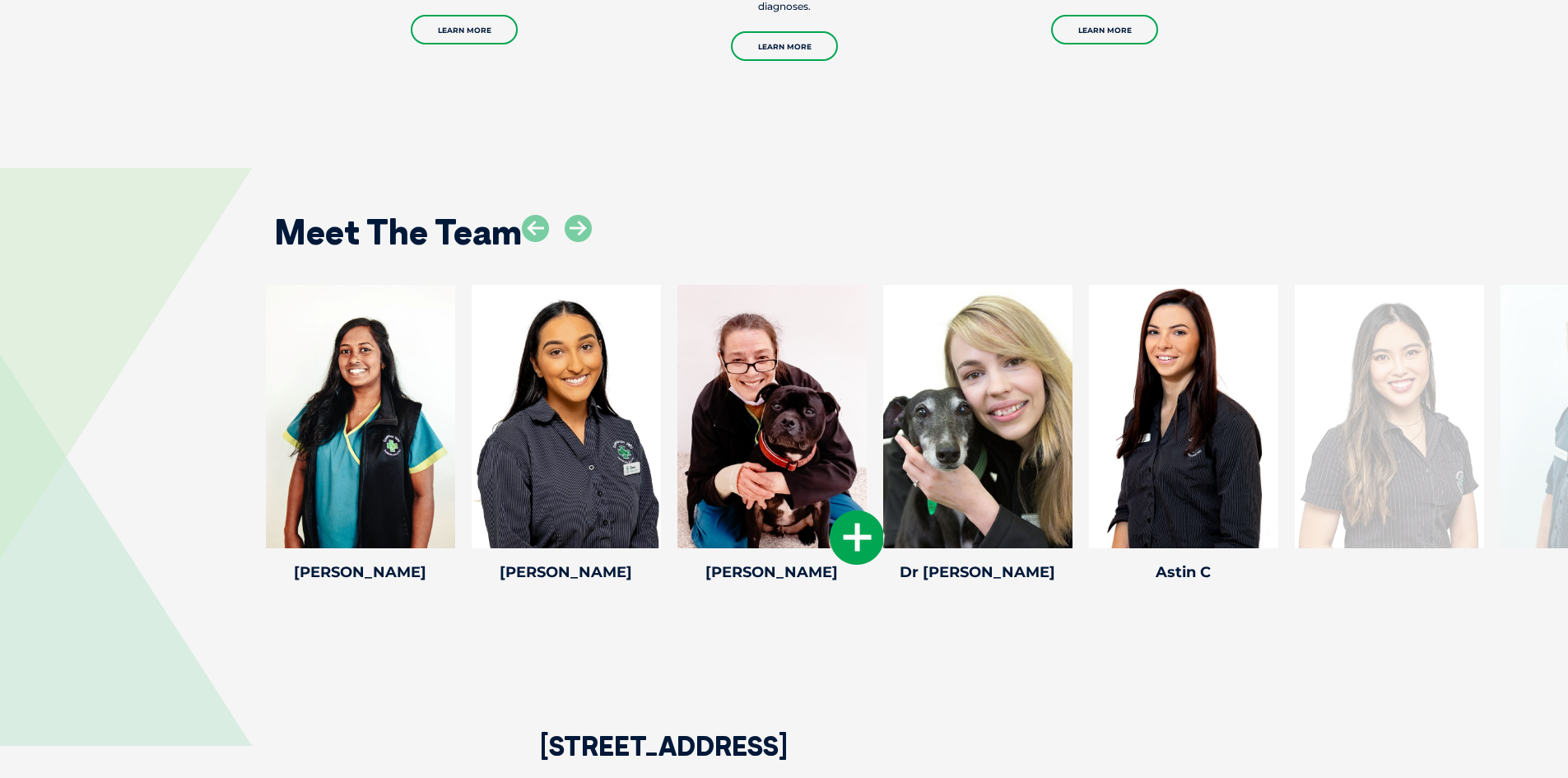
click at [857, 520] on icon at bounding box center [856, 537] width 54 height 54
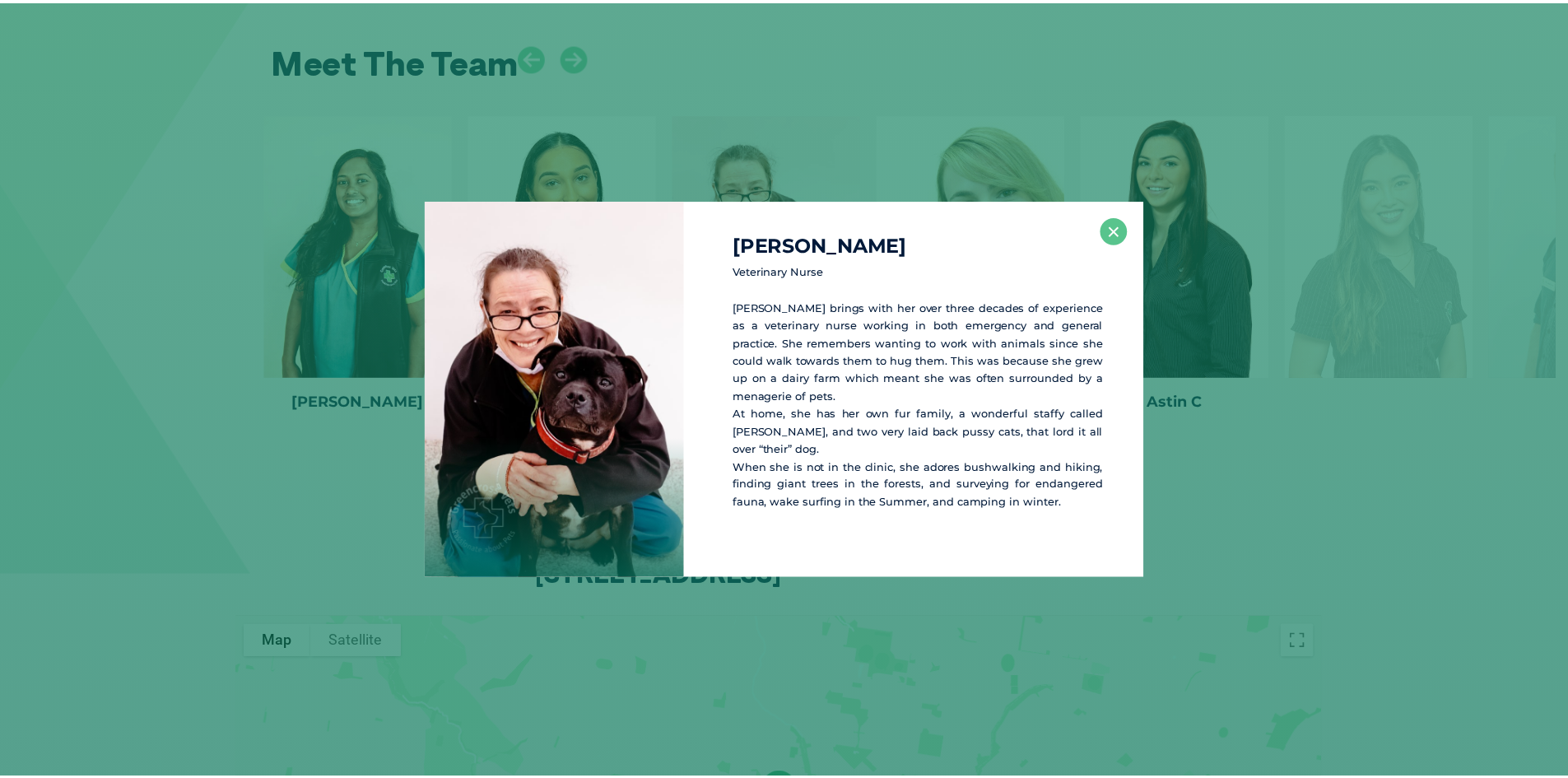
scroll to position [3120, 0]
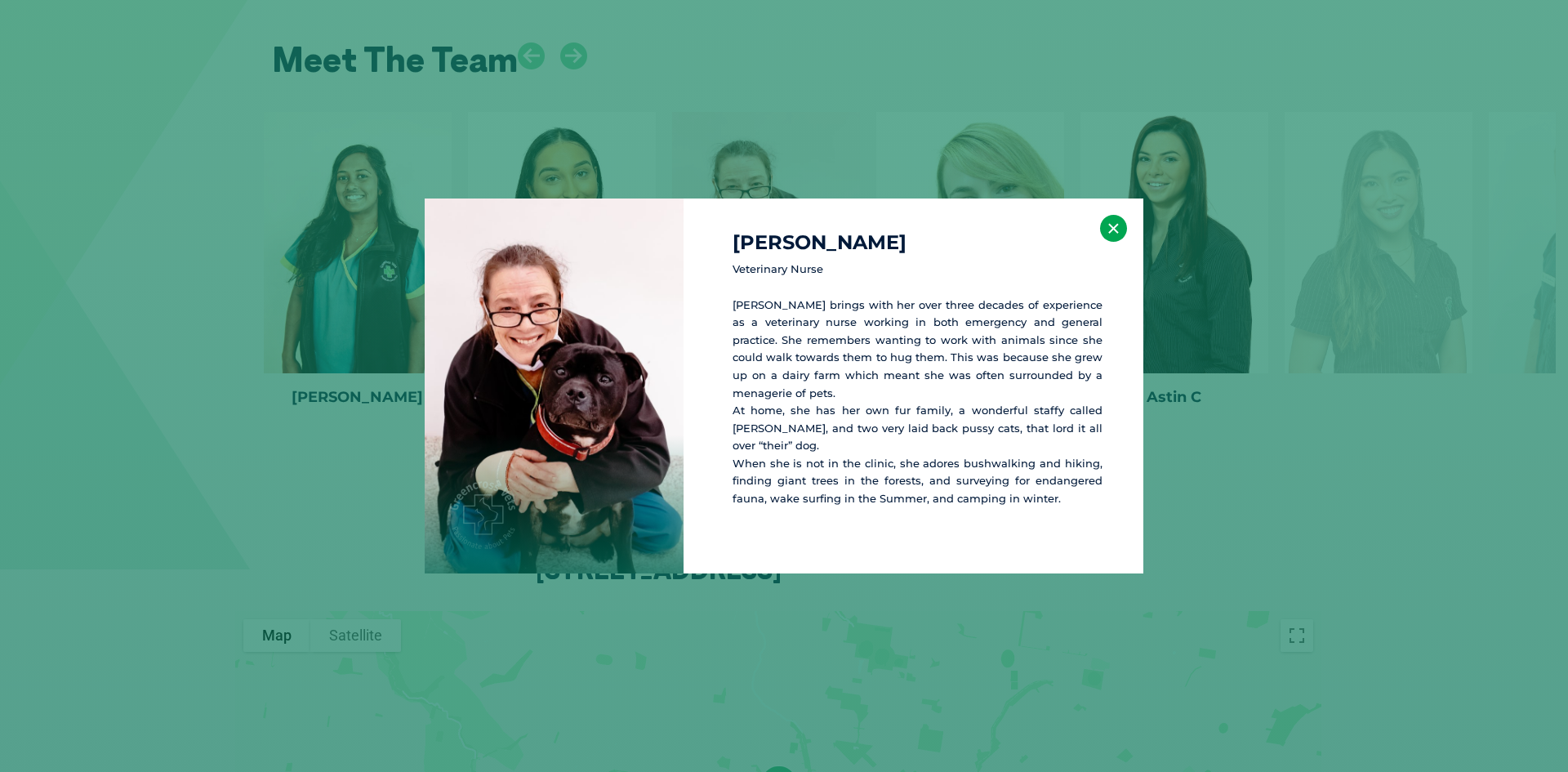
click at [1108, 231] on button "×" at bounding box center [1113, 229] width 27 height 27
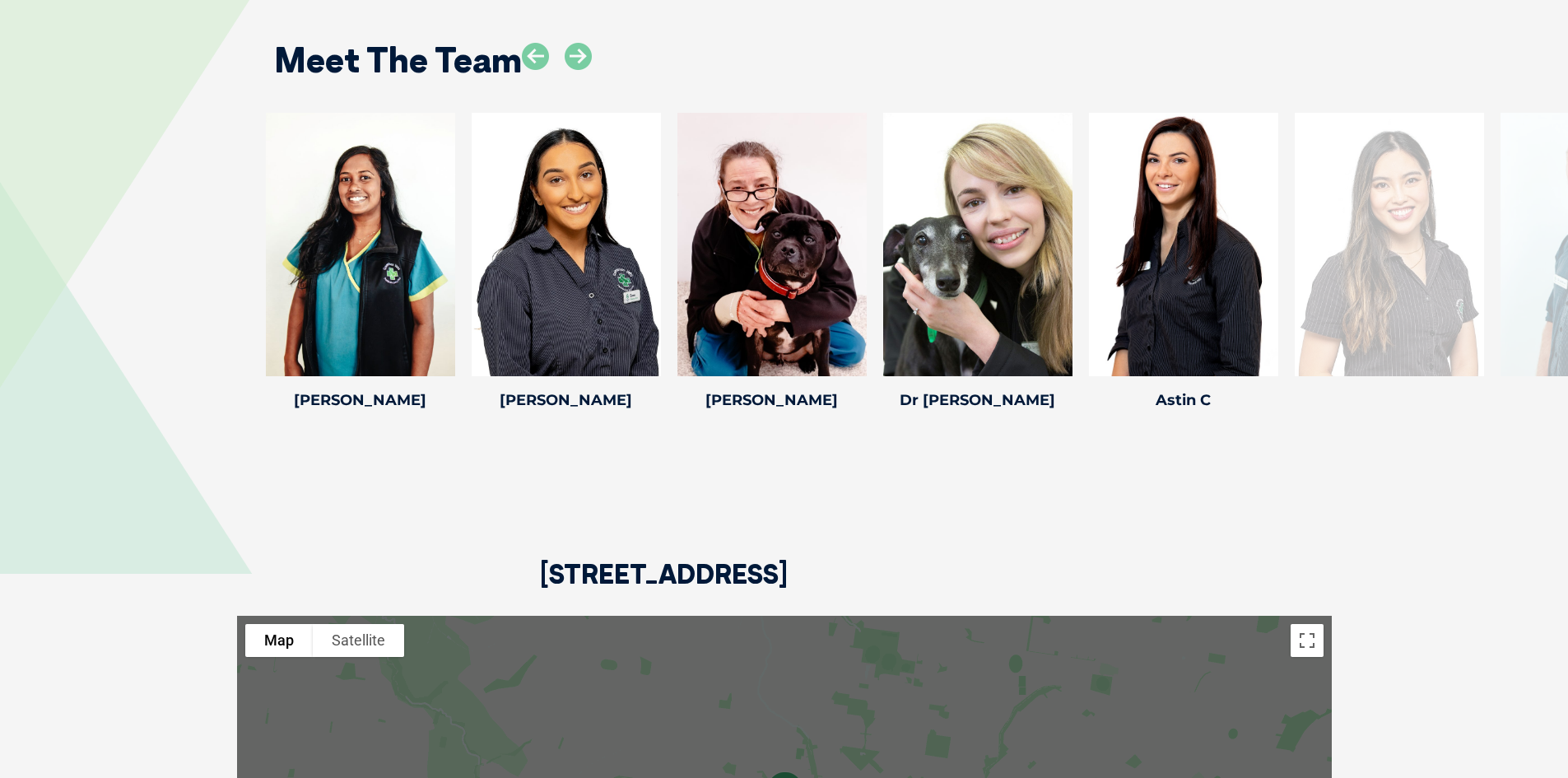
scroll to position [3038, 0]
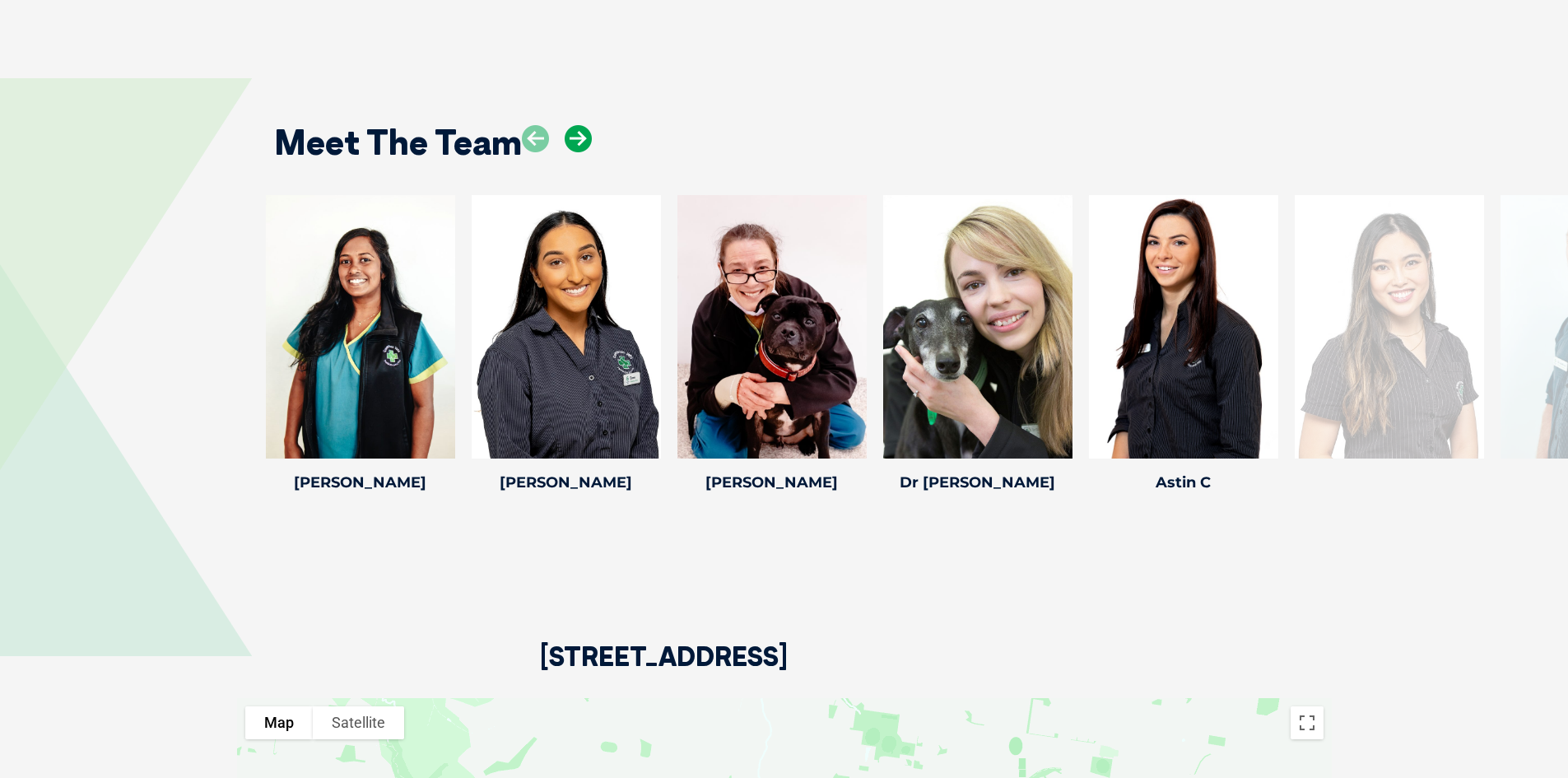
click at [581, 125] on icon at bounding box center [578, 139] width 28 height 28
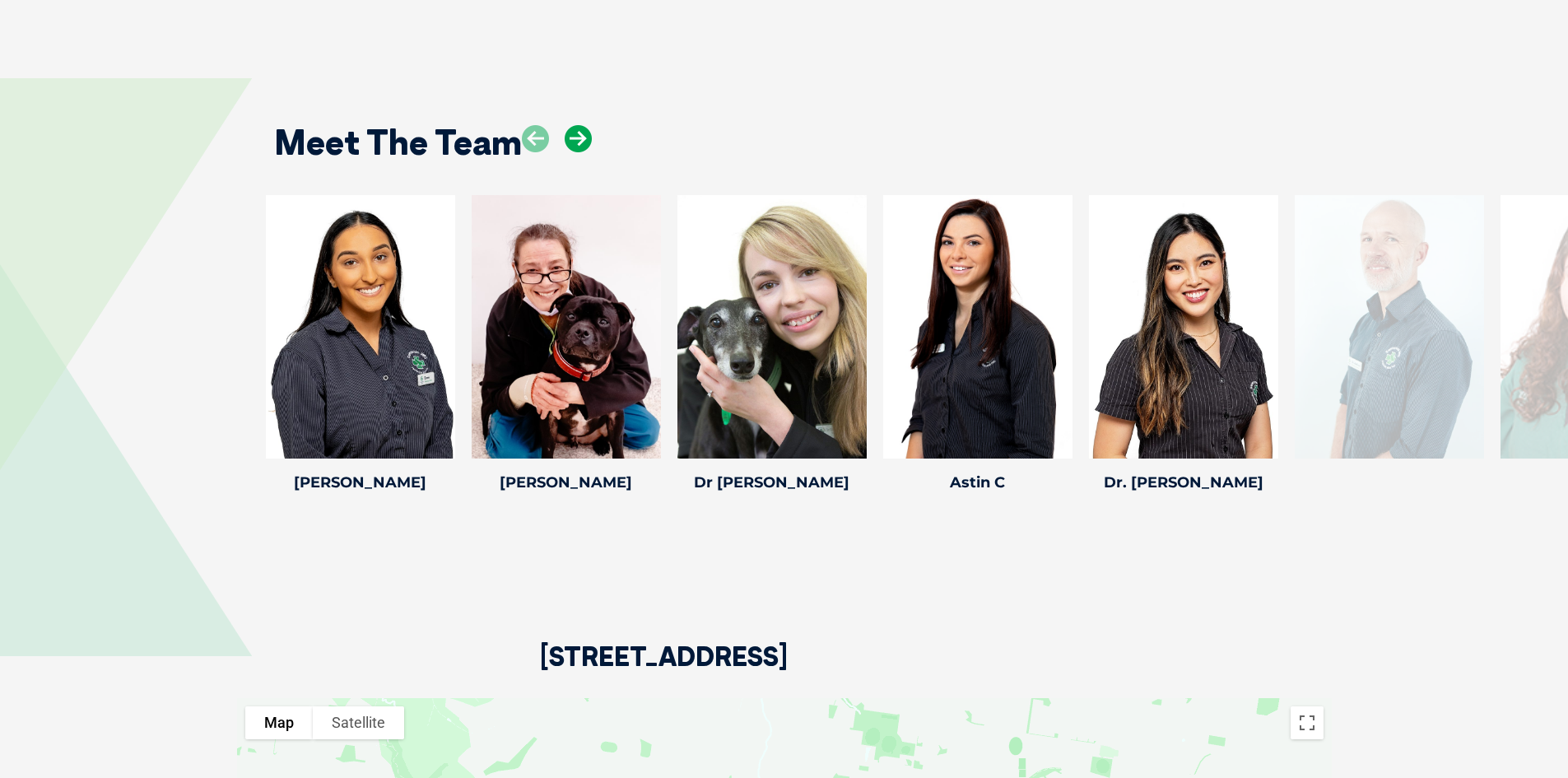
click at [581, 125] on icon at bounding box center [578, 139] width 28 height 28
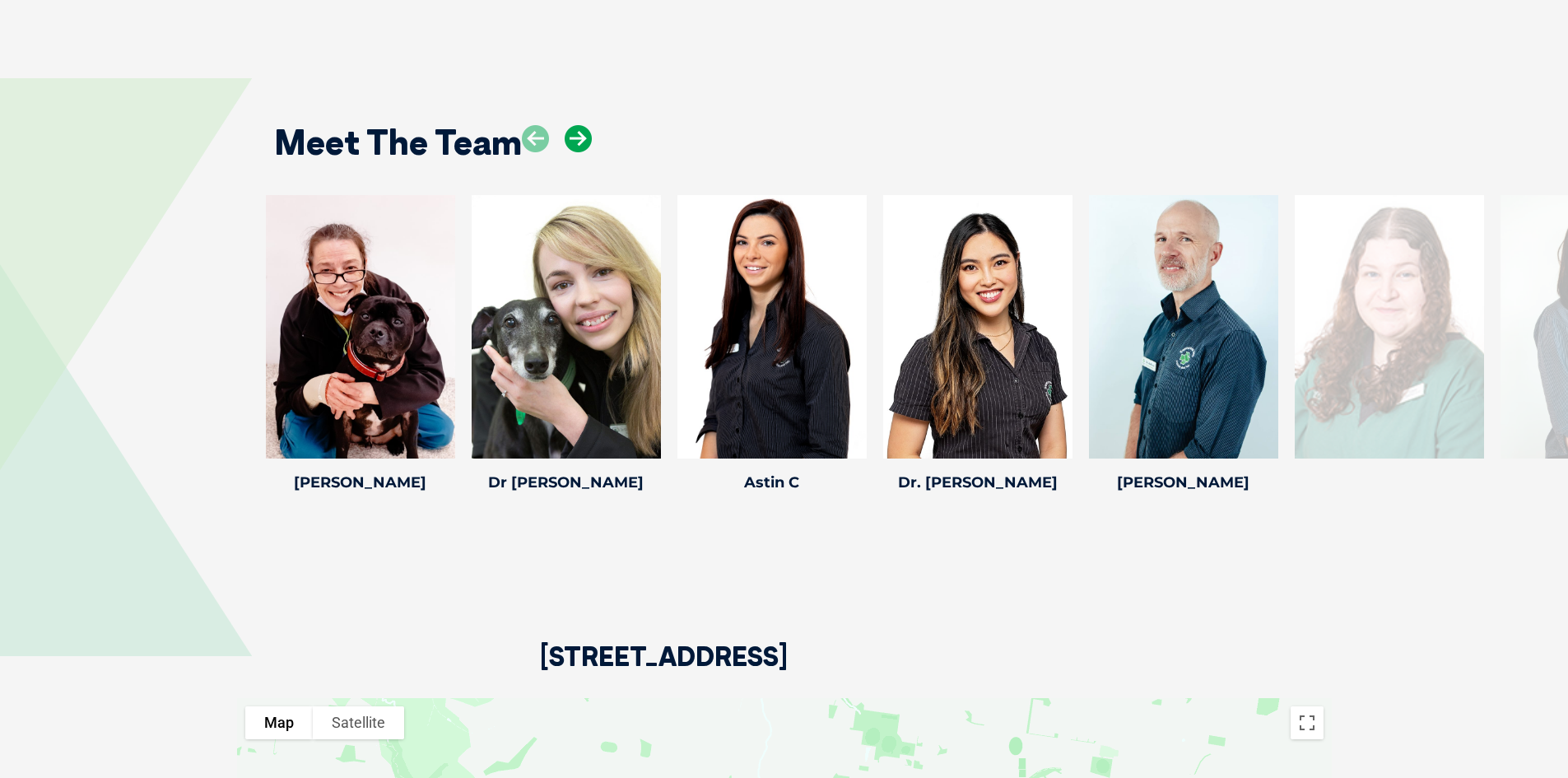
click at [581, 125] on icon at bounding box center [578, 139] width 28 height 28
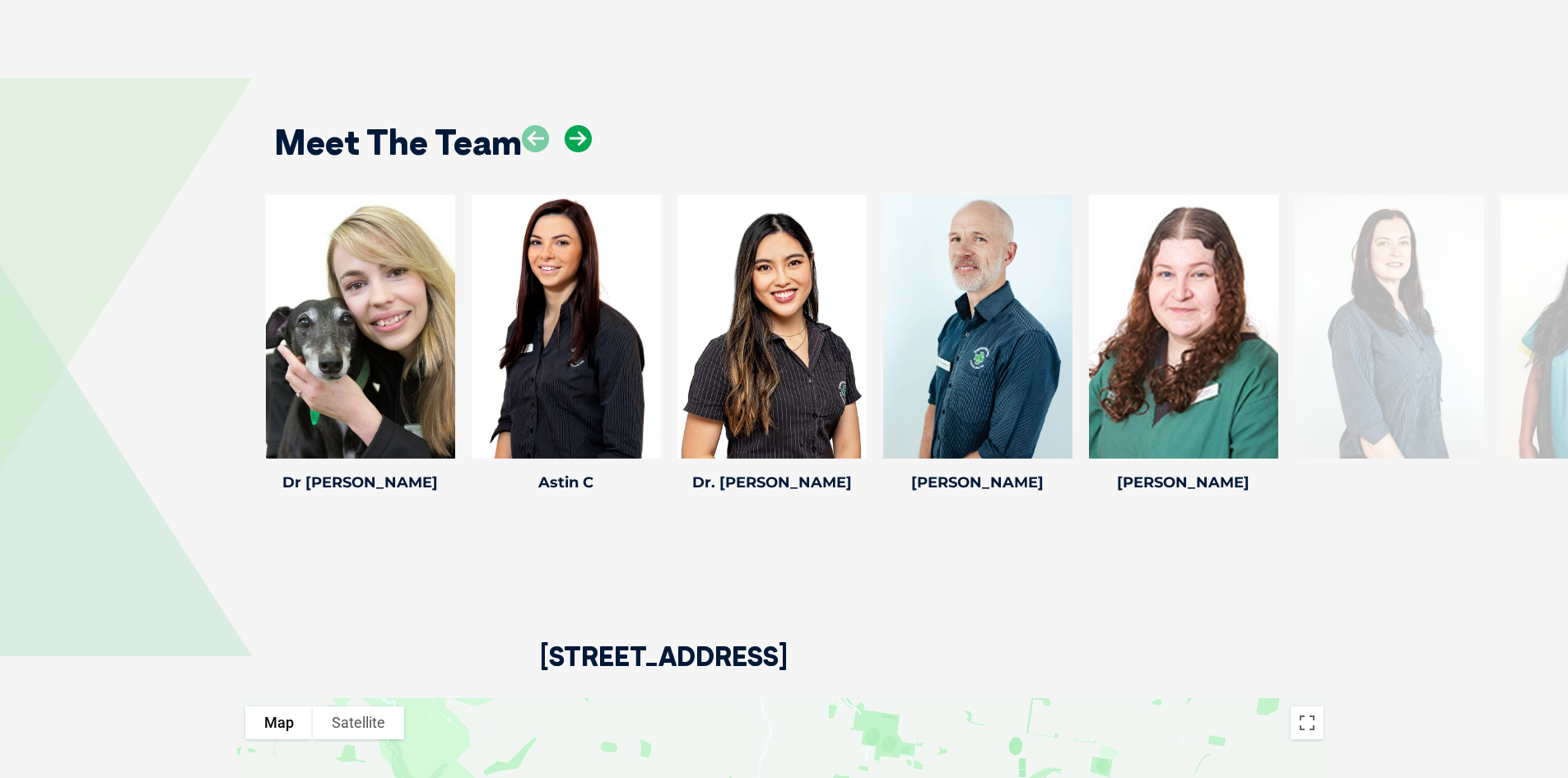
click at [581, 125] on icon at bounding box center [578, 139] width 28 height 28
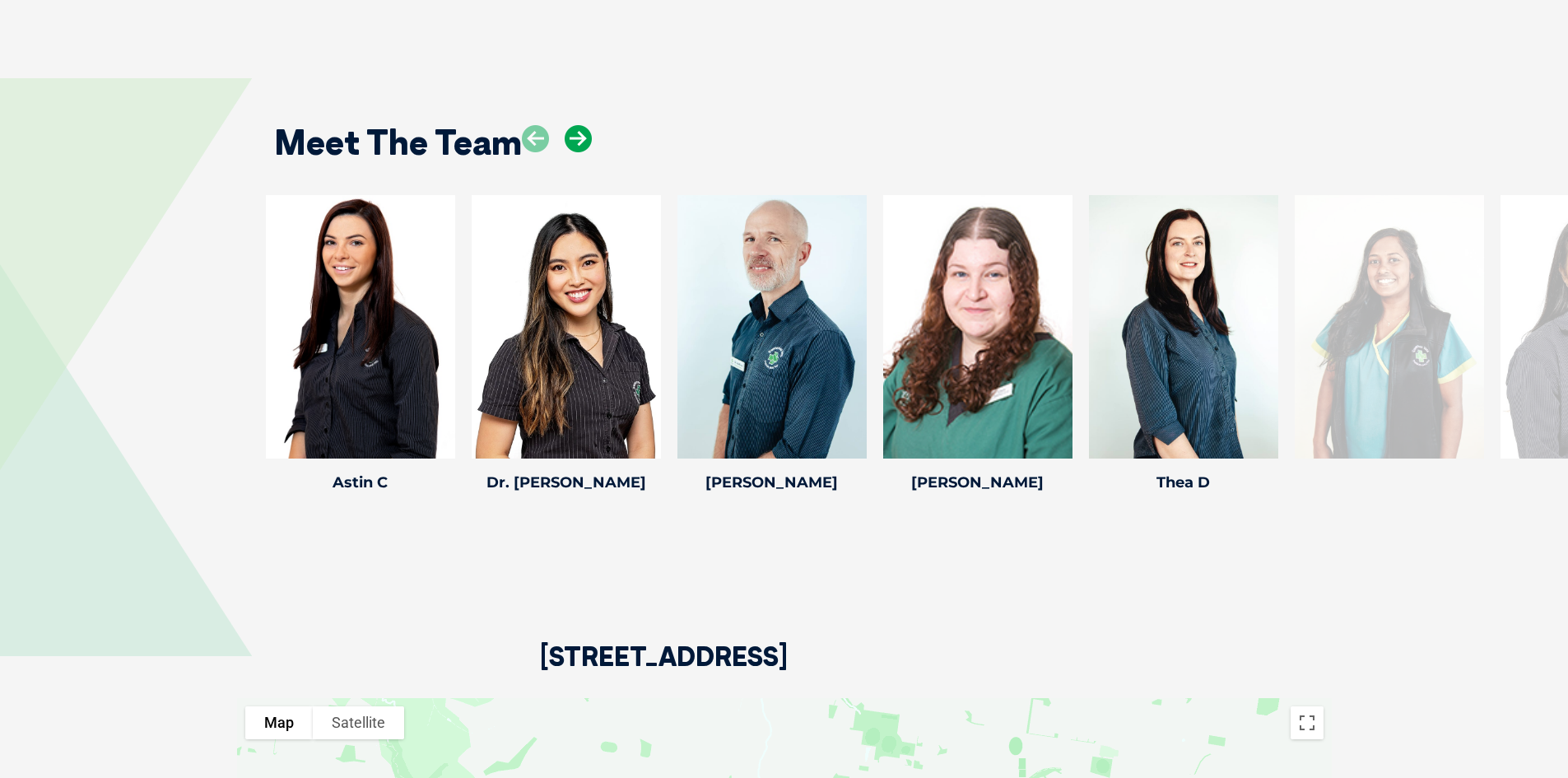
click at [581, 125] on icon at bounding box center [578, 139] width 28 height 28
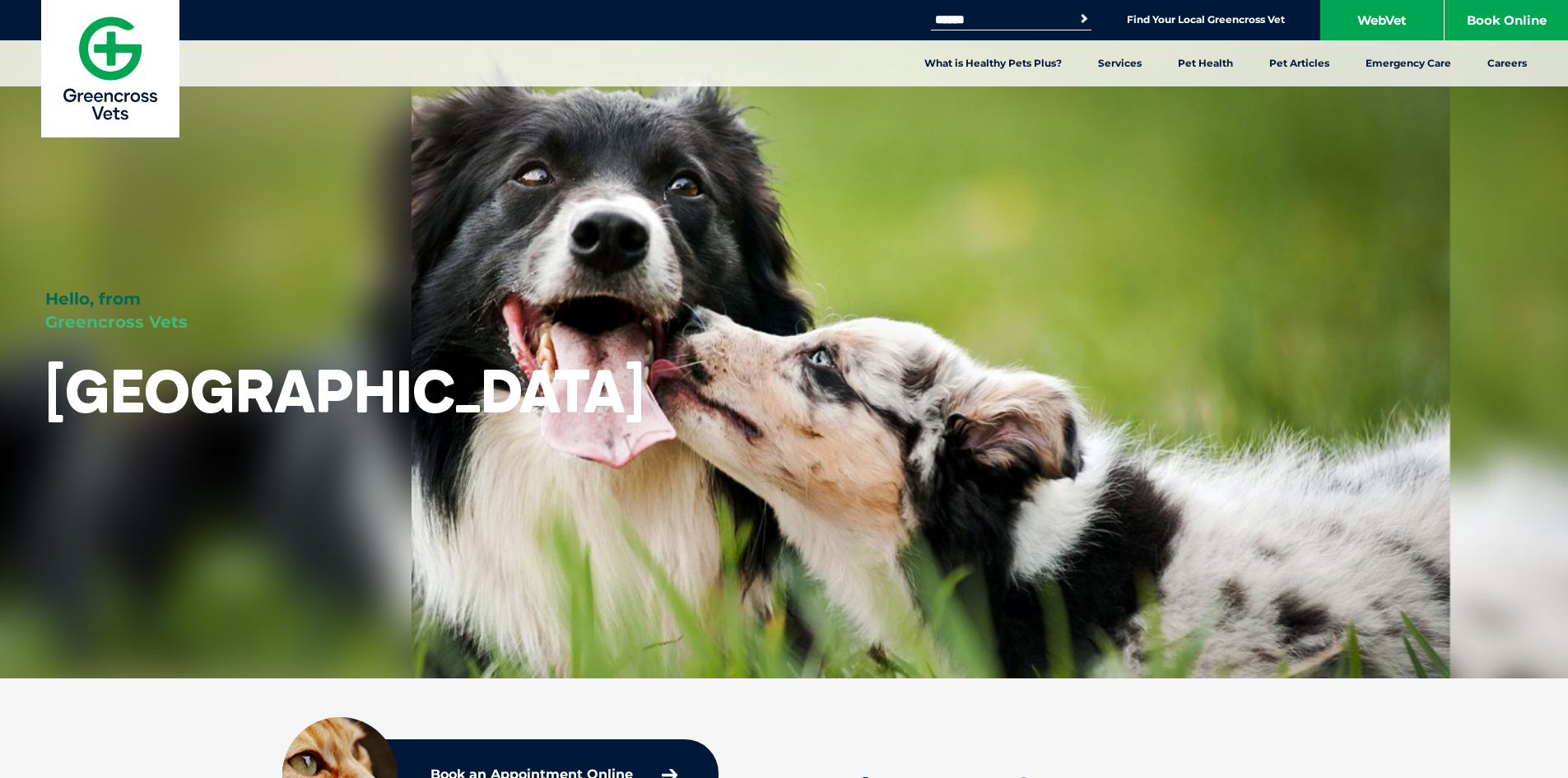
scroll to position [0, 0]
